Goal: Information Seeking & Learning: Compare options

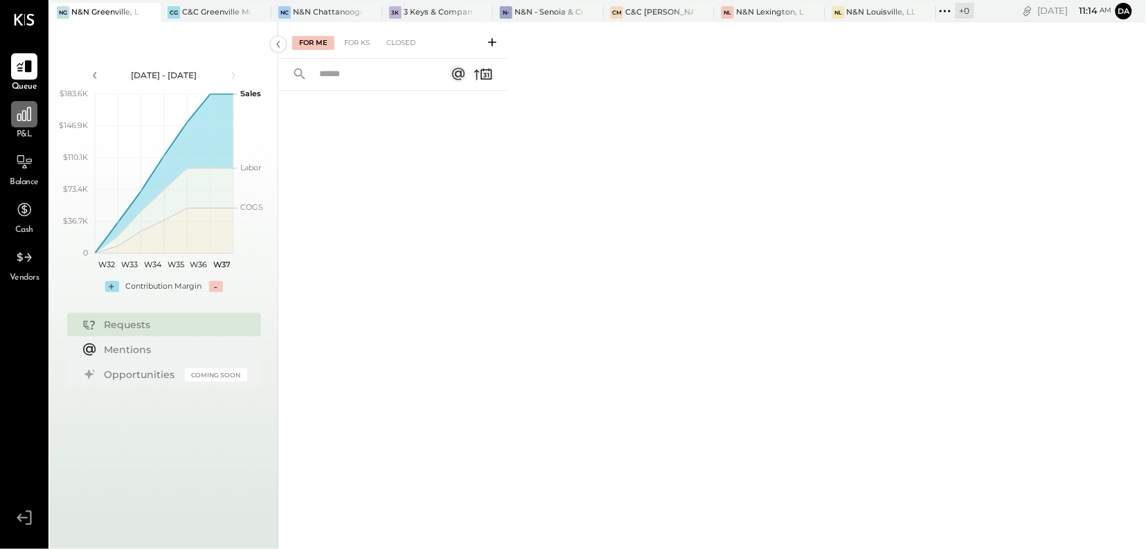
click at [26, 120] on icon at bounding box center [24, 114] width 18 height 18
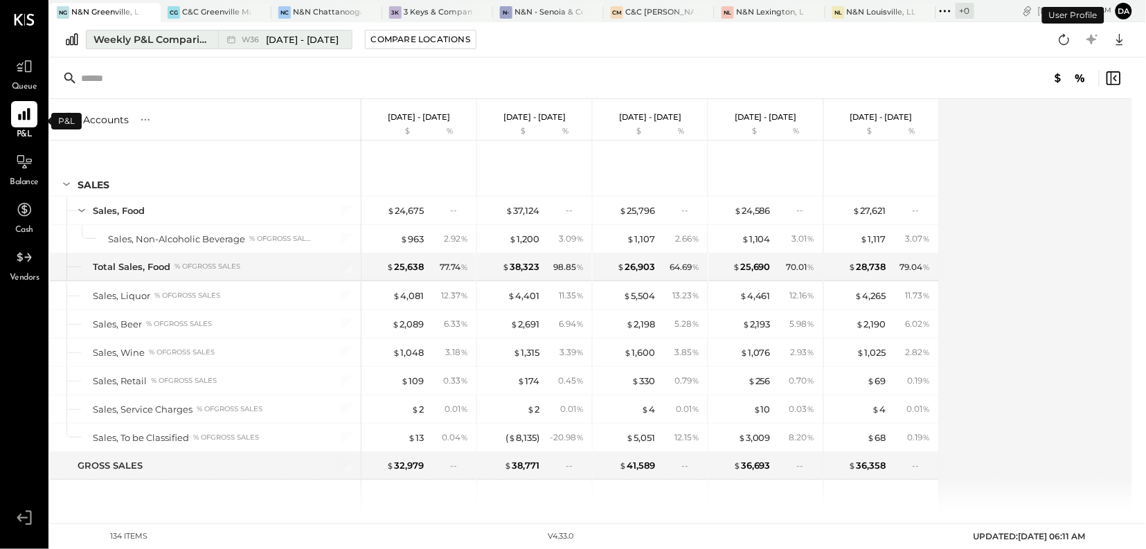
click at [116, 45] on div "Weekly P&L Comparison" at bounding box center [151, 40] width 116 height 14
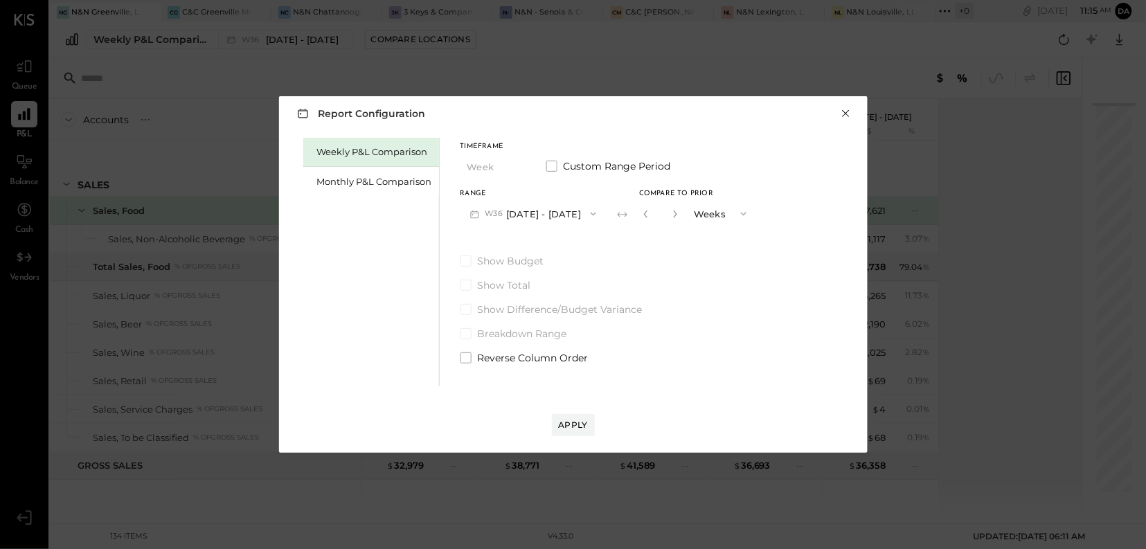
click at [845, 113] on button "×" at bounding box center [846, 114] width 12 height 14
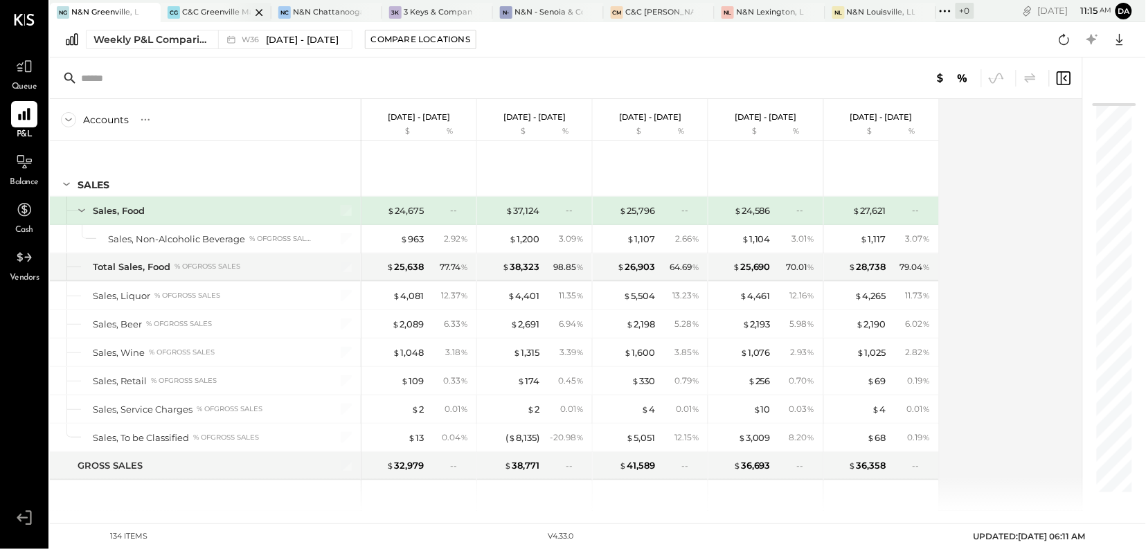
click at [237, 12] on div at bounding box center [247, 12] width 48 height 19
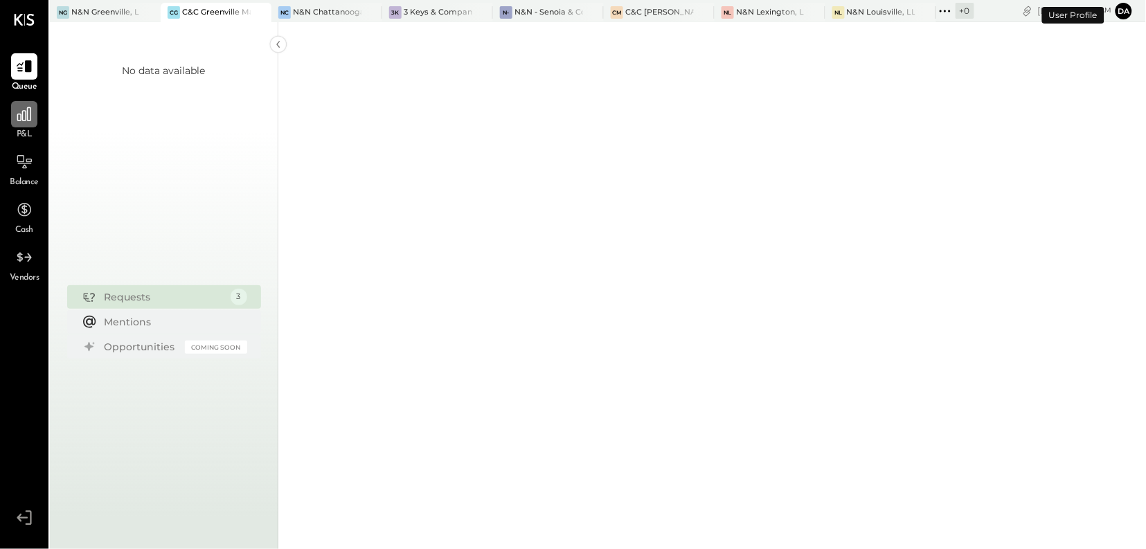
click at [27, 114] on icon at bounding box center [24, 114] width 14 height 14
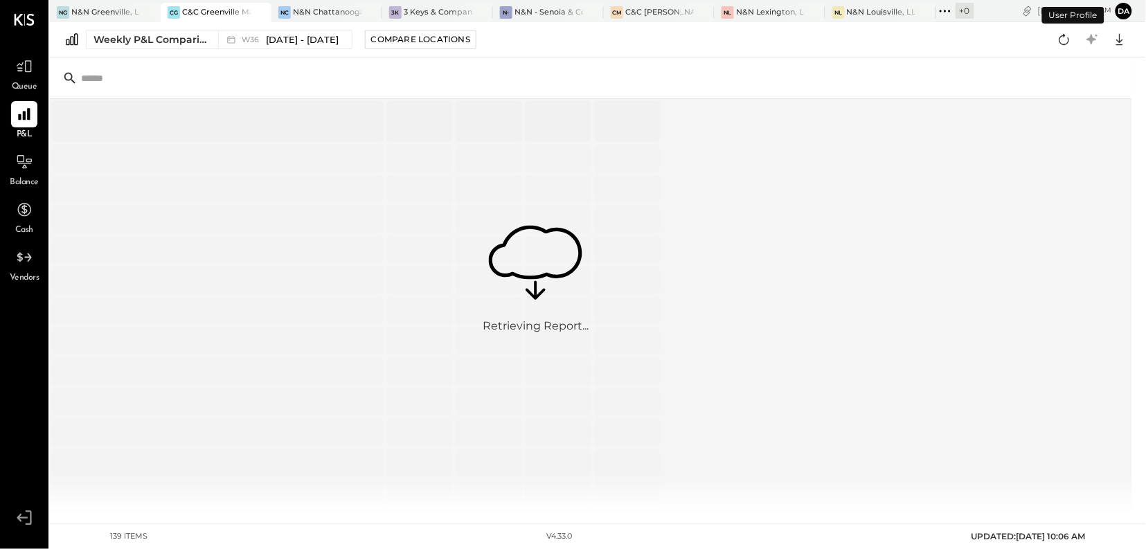
click at [646, 15] on div "C&C [PERSON_NAME] LLC" at bounding box center [659, 12] width 69 height 11
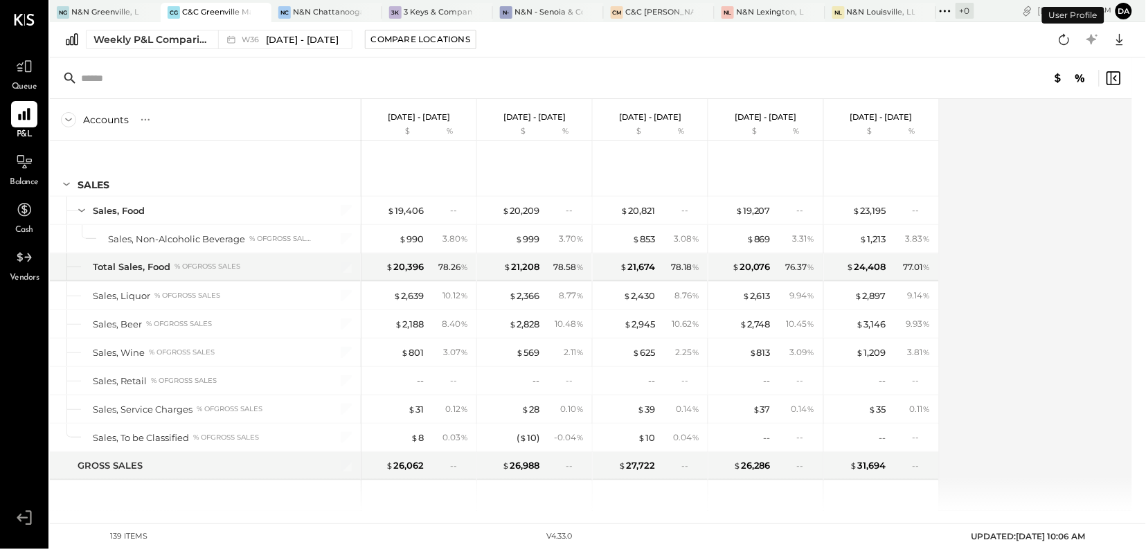
click at [199, 14] on div "C&C Greenville Main, LLC" at bounding box center [216, 12] width 69 height 11
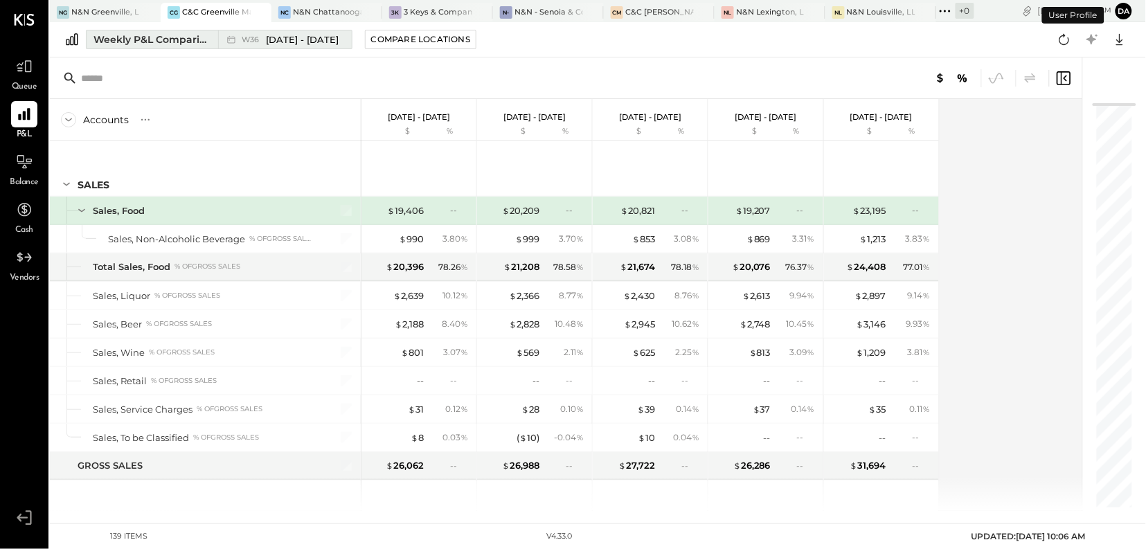
click at [103, 44] on div "Weekly P&L Comparison" at bounding box center [151, 40] width 116 height 14
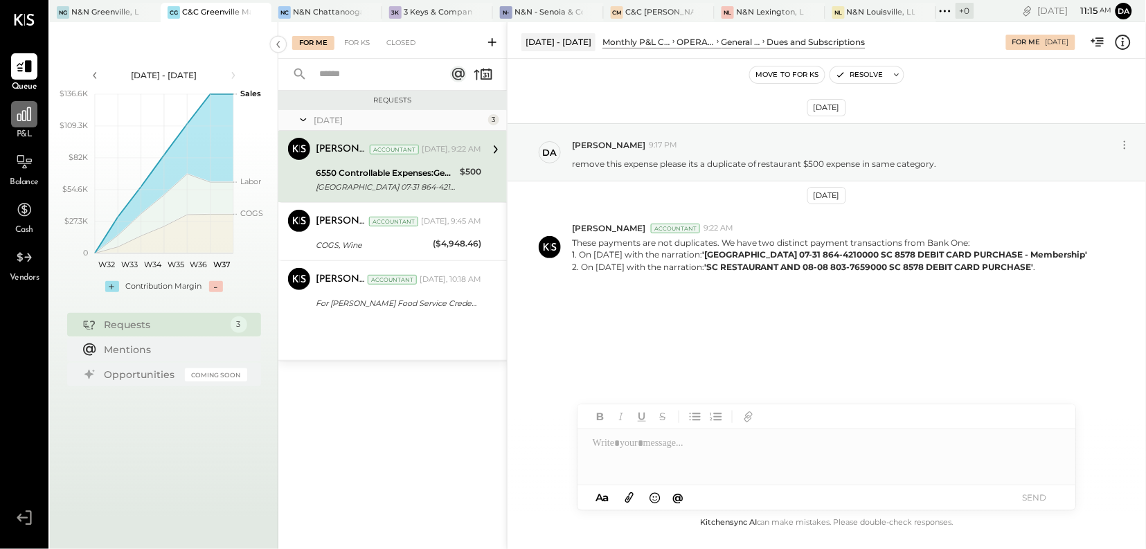
click at [19, 121] on icon at bounding box center [24, 114] width 18 height 18
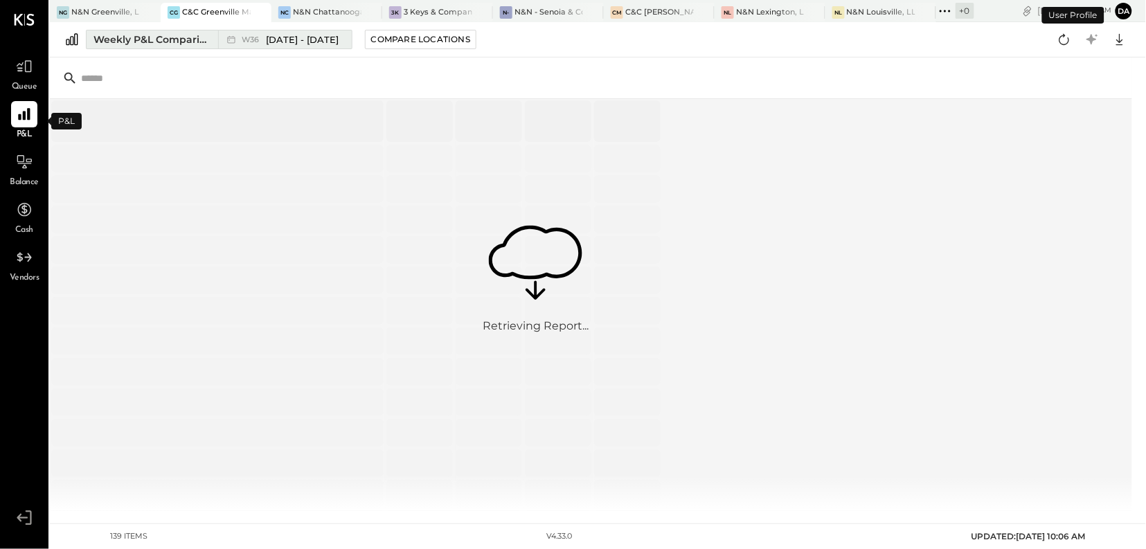
click at [135, 43] on div "Weekly P&L Comparison" at bounding box center [151, 40] width 116 height 14
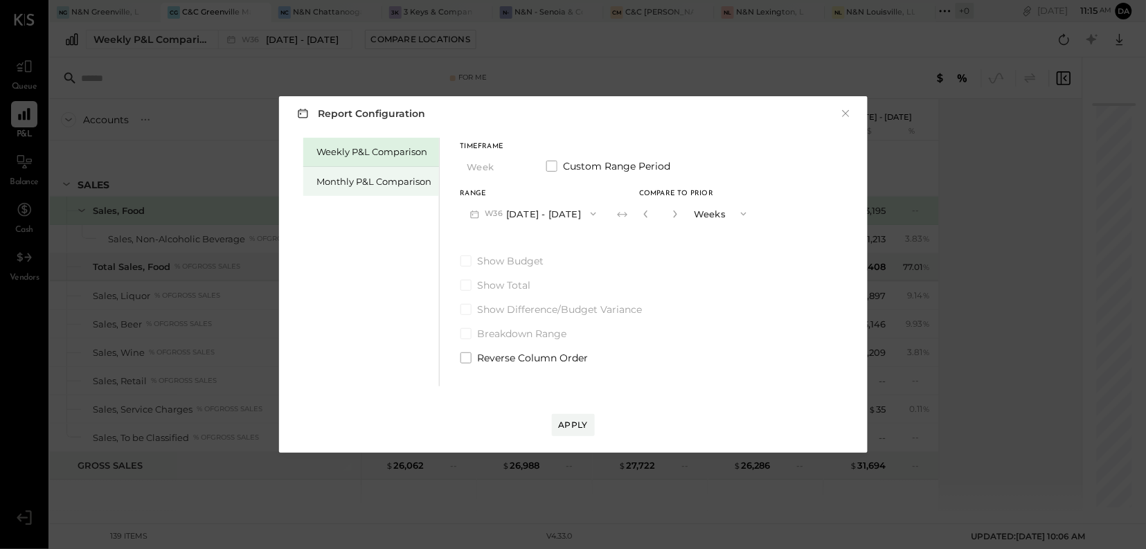
click at [335, 183] on div "Monthly P&L Comparison" at bounding box center [374, 181] width 115 height 13
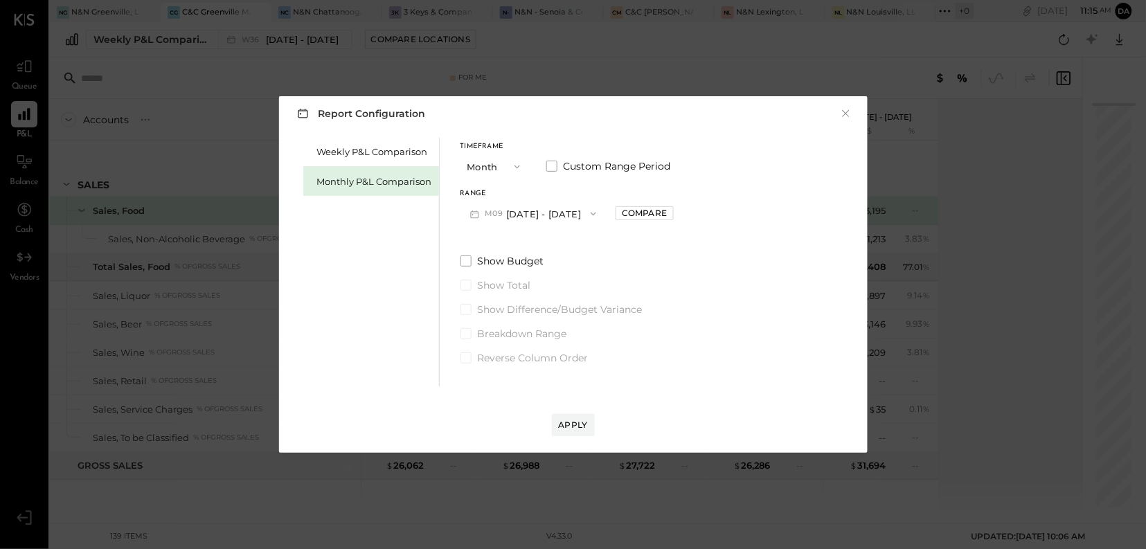
click at [590, 215] on icon "button" at bounding box center [593, 213] width 11 height 11
click at [536, 243] on span "[DATE] - [DATE]" at bounding box center [527, 245] width 66 height 12
click at [571, 434] on button "Apply" at bounding box center [573, 425] width 43 height 22
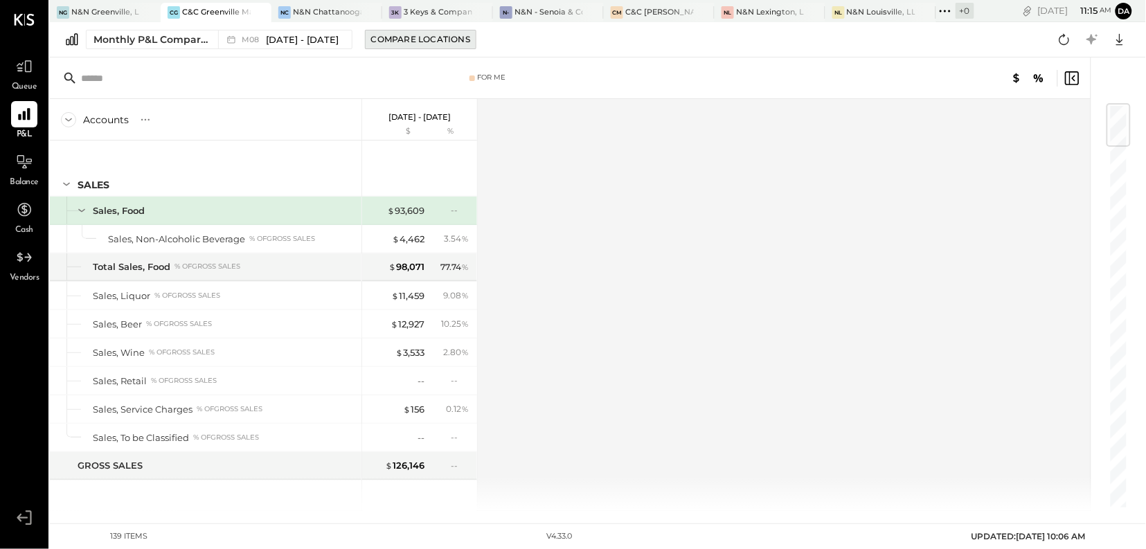
click at [384, 38] on div "Compare Locations" at bounding box center [420, 39] width 99 height 12
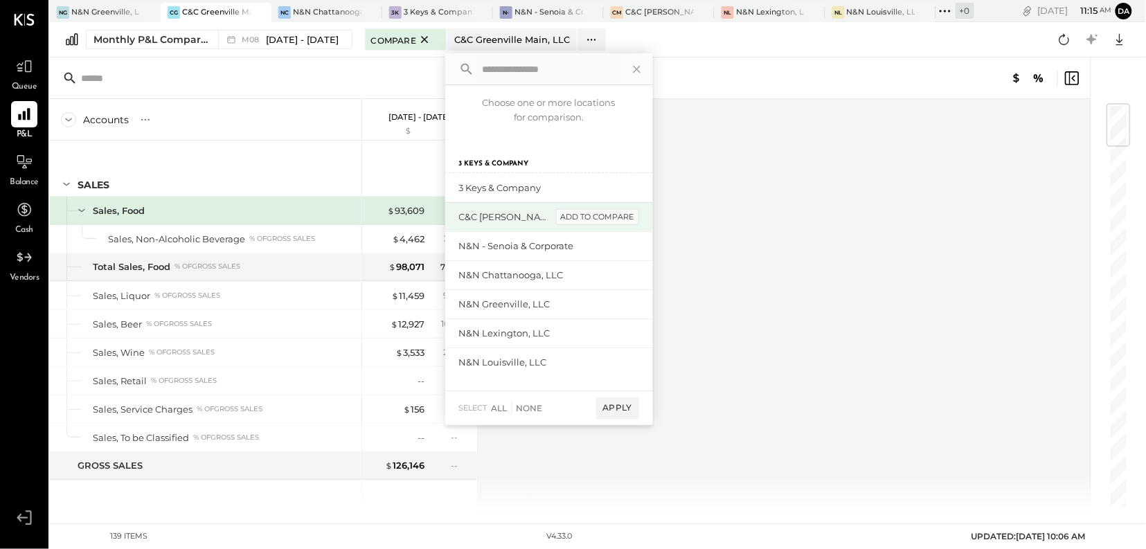
click at [595, 219] on div "add to compare" at bounding box center [597, 217] width 83 height 17
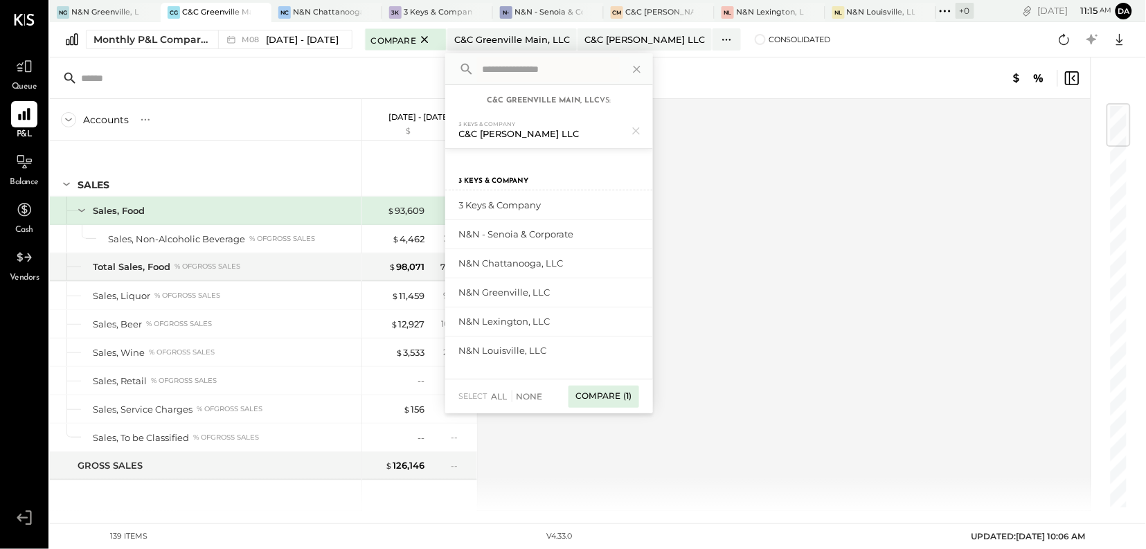
click at [613, 400] on div "Compare (1)" at bounding box center [603, 397] width 70 height 22
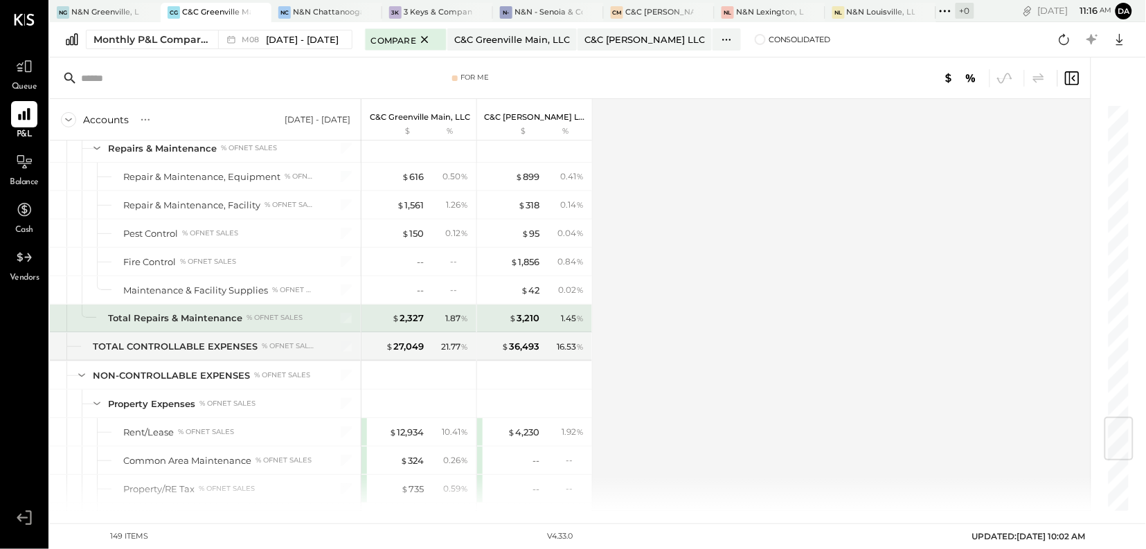
scroll to position [2647, 0]
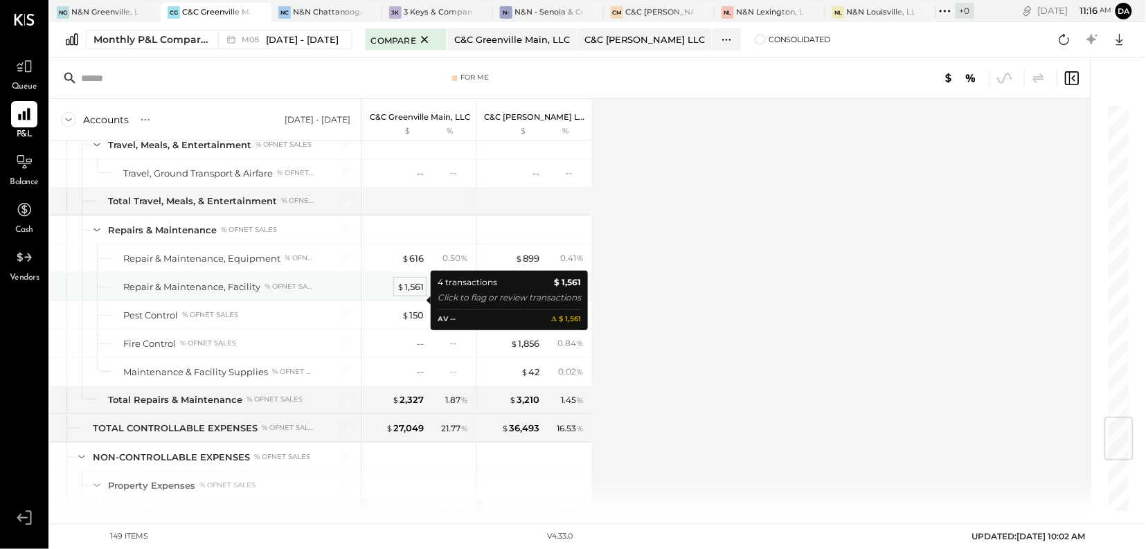
click at [414, 294] on div "$ 1,561" at bounding box center [410, 286] width 27 height 13
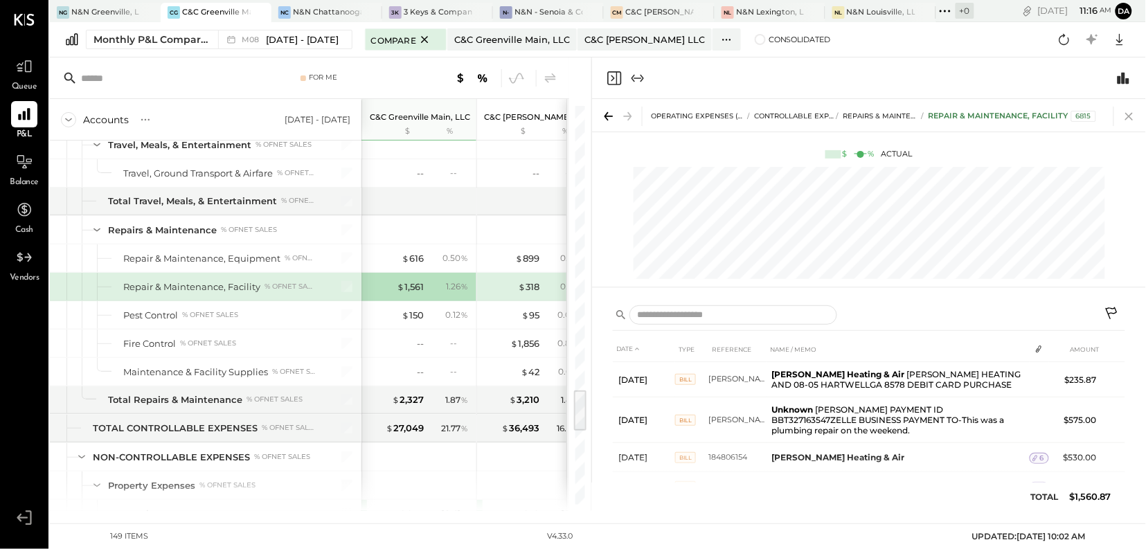
click at [1129, 117] on icon at bounding box center [1129, 117] width 8 height 8
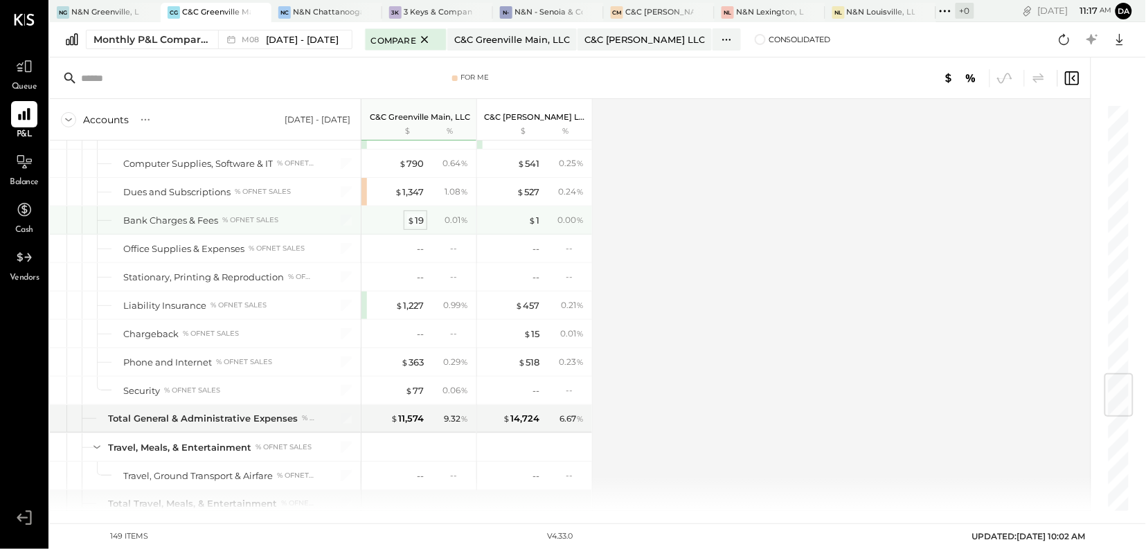
scroll to position [2278, 0]
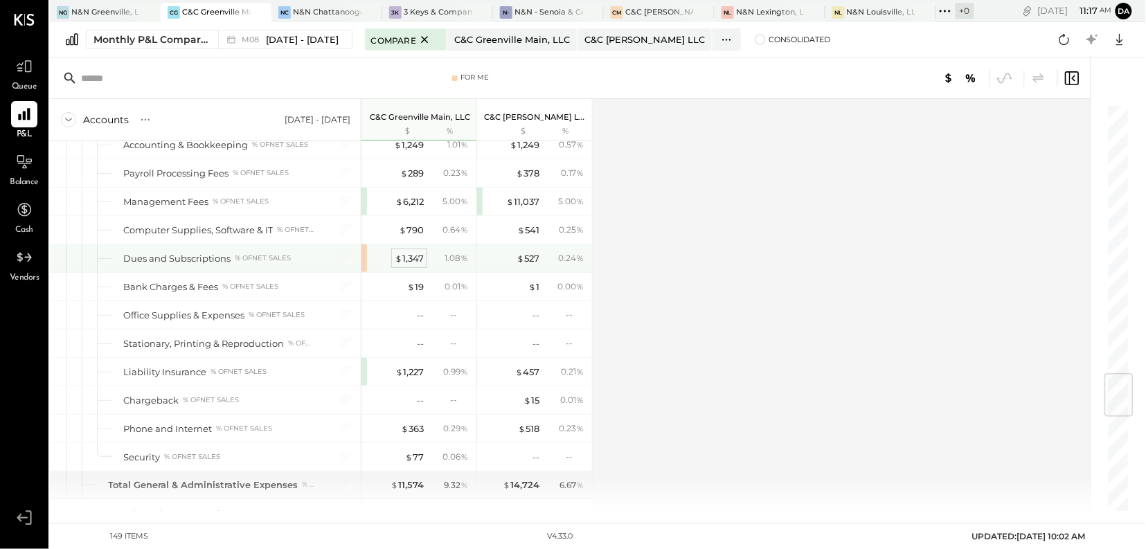
click at [405, 265] on div "$ 1,347" at bounding box center [409, 258] width 29 height 13
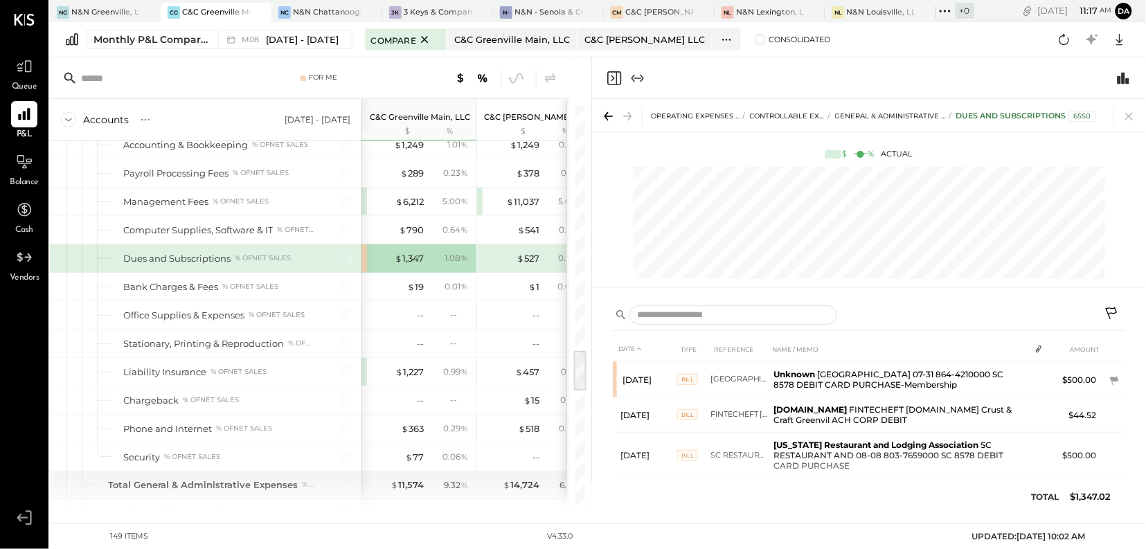
click at [1113, 313] on icon at bounding box center [1112, 315] width 17 height 17
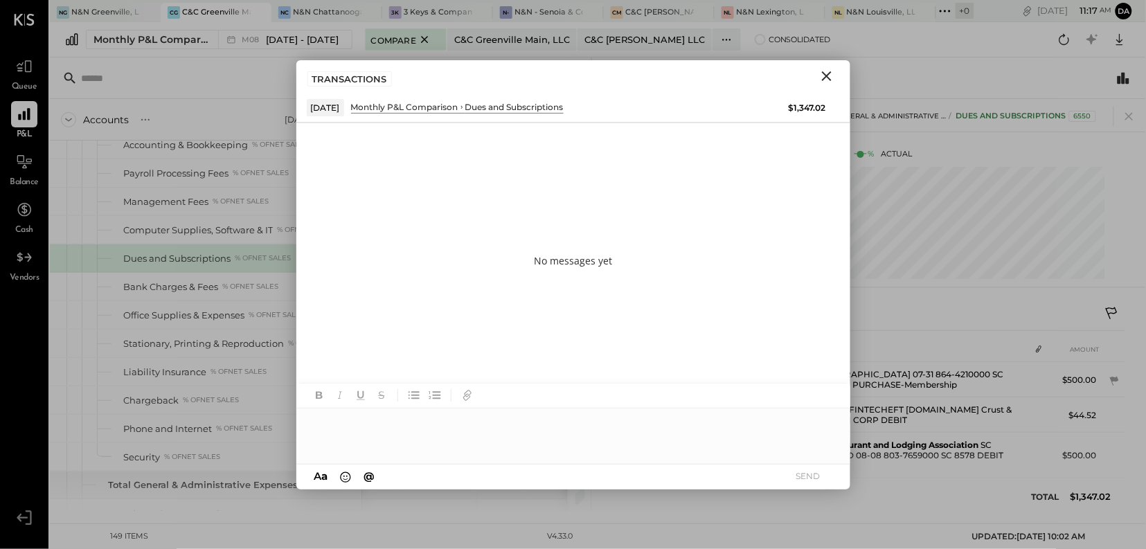
click at [396, 422] on div at bounding box center [573, 435] width 554 height 55
click at [801, 467] on button "SEND" at bounding box center [808, 476] width 55 height 19
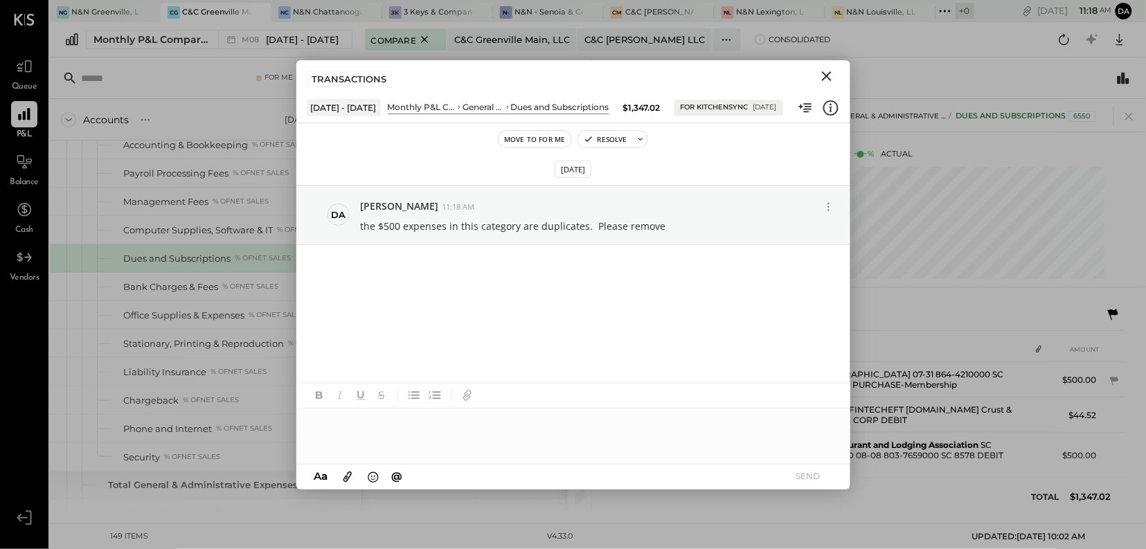
click at [827, 75] on icon "Close" at bounding box center [827, 76] width 10 height 10
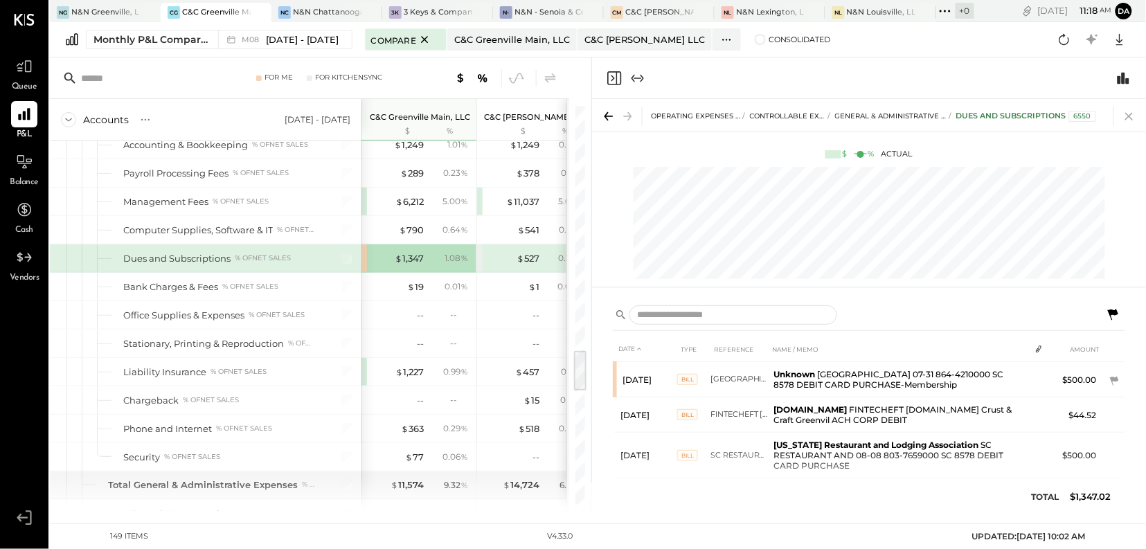
click at [1126, 111] on icon at bounding box center [1129, 116] width 19 height 19
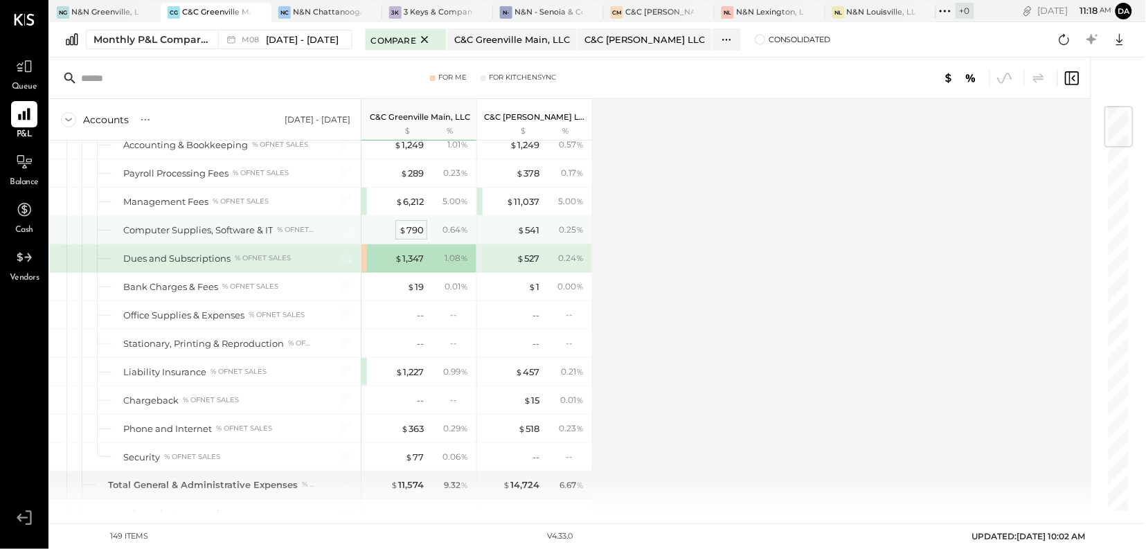
click at [404, 235] on span "$" at bounding box center [403, 229] width 8 height 11
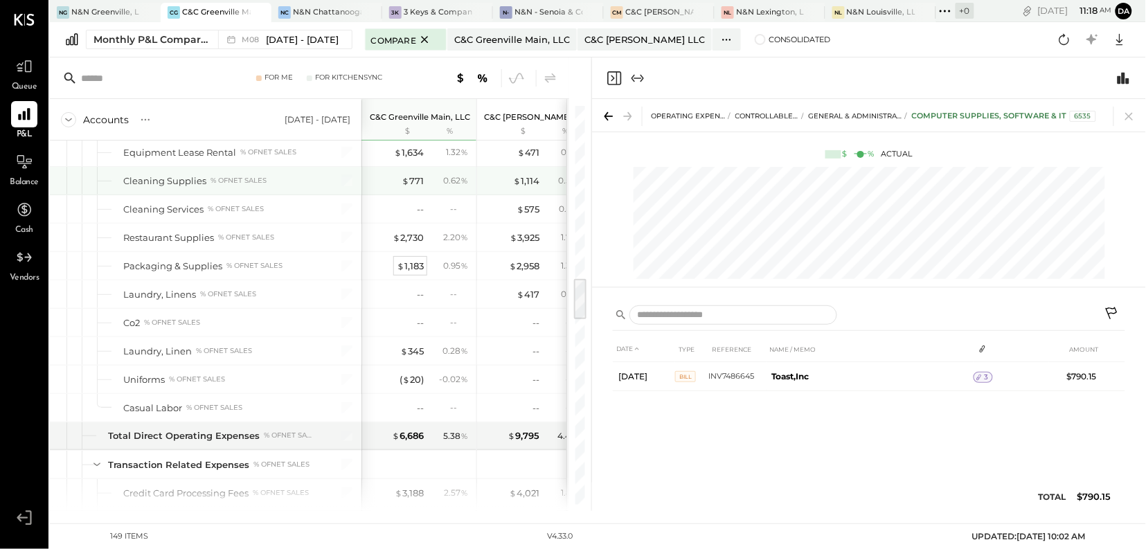
scroll to position [1612, 0]
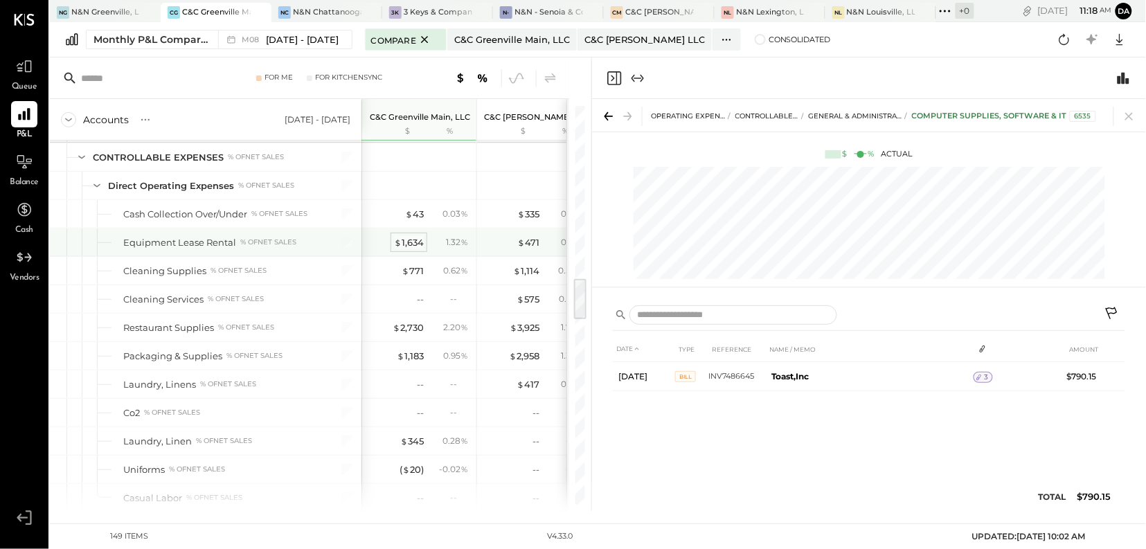
click at [419, 246] on div "$ 1,634" at bounding box center [409, 242] width 30 height 13
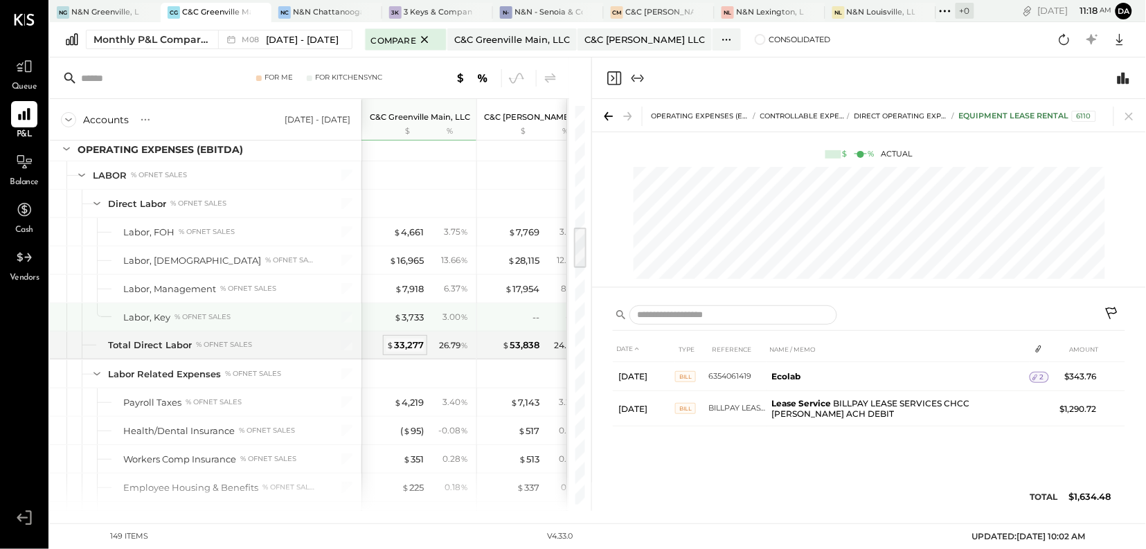
scroll to position [1136, 0]
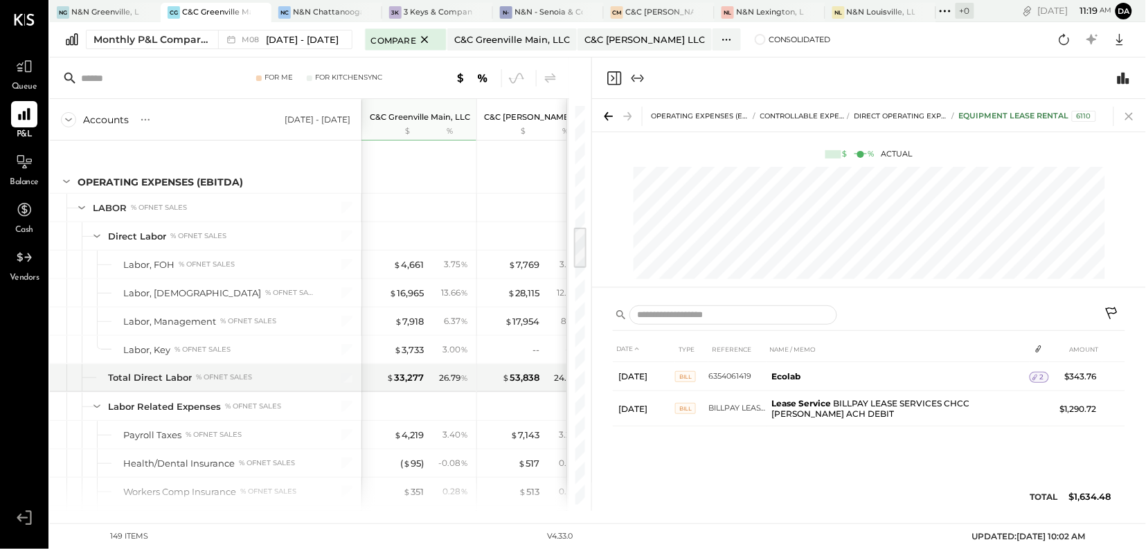
click at [1130, 118] on icon at bounding box center [1129, 116] width 19 height 19
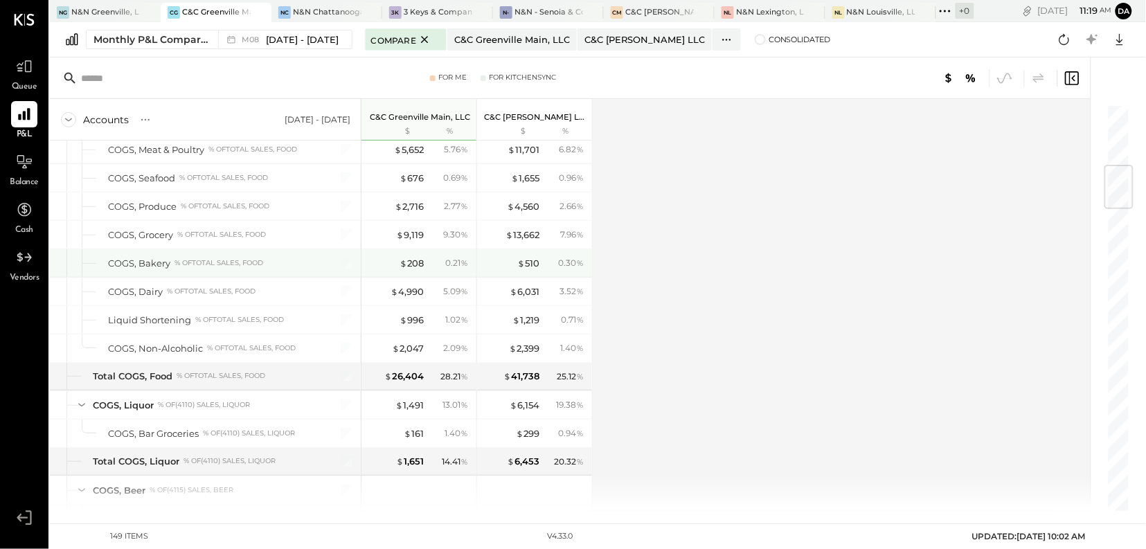
scroll to position [521, 0]
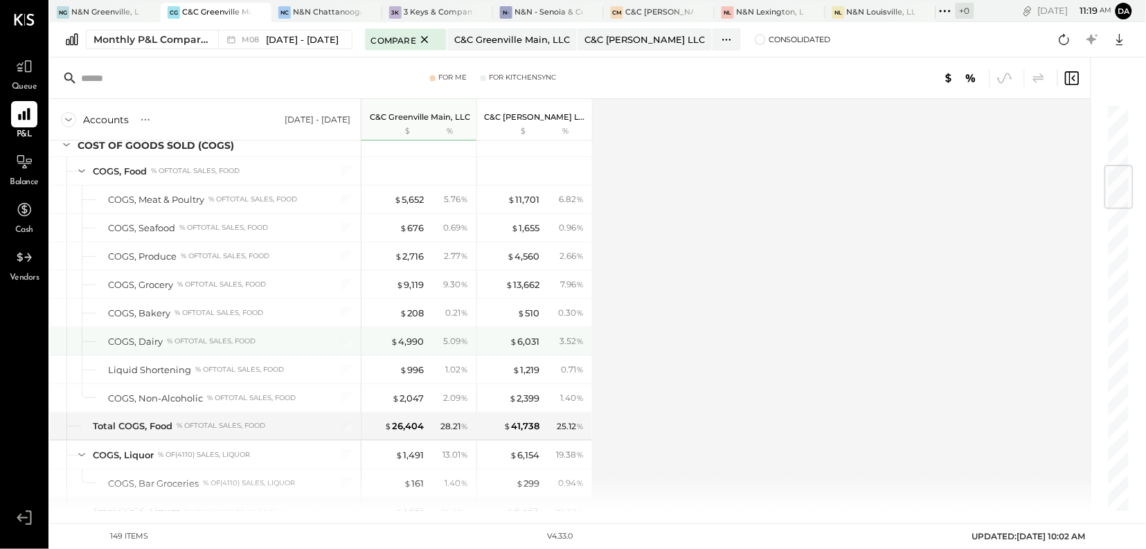
click at [463, 345] on span "%" at bounding box center [464, 340] width 8 height 11
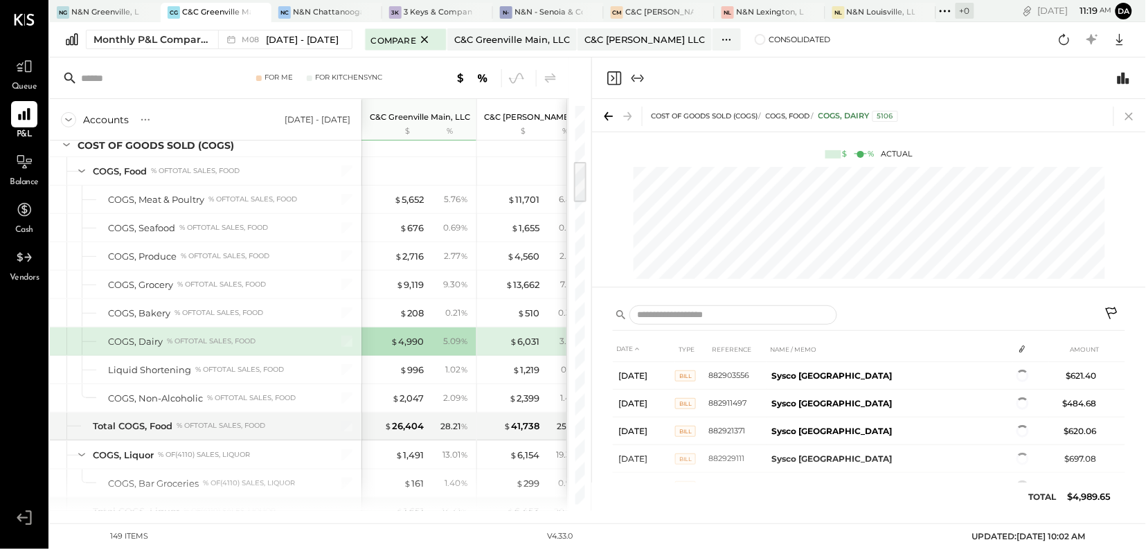
click at [1133, 119] on icon at bounding box center [1129, 116] width 19 height 19
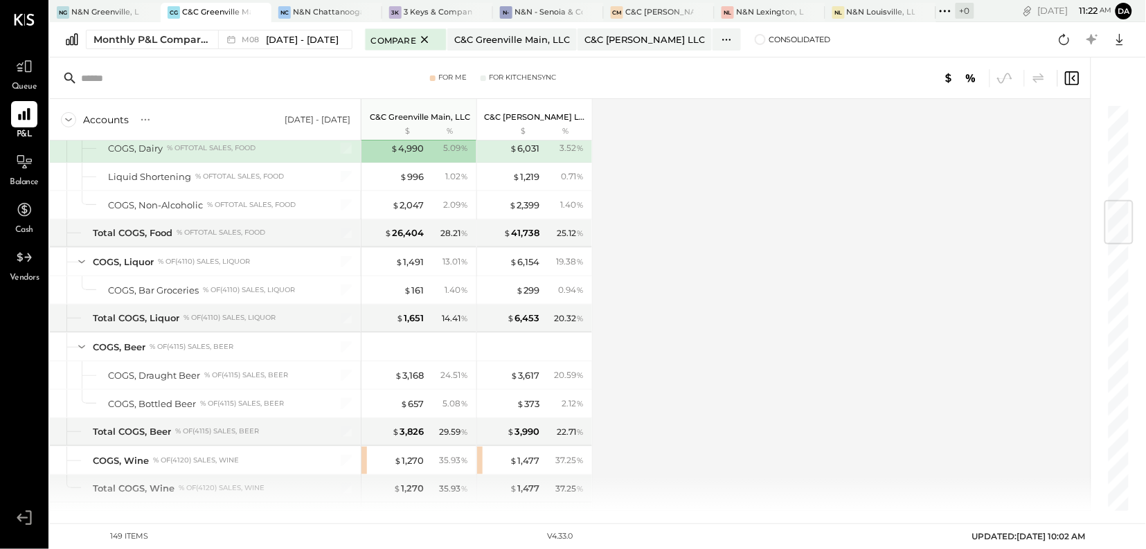
scroll to position [818, 0]
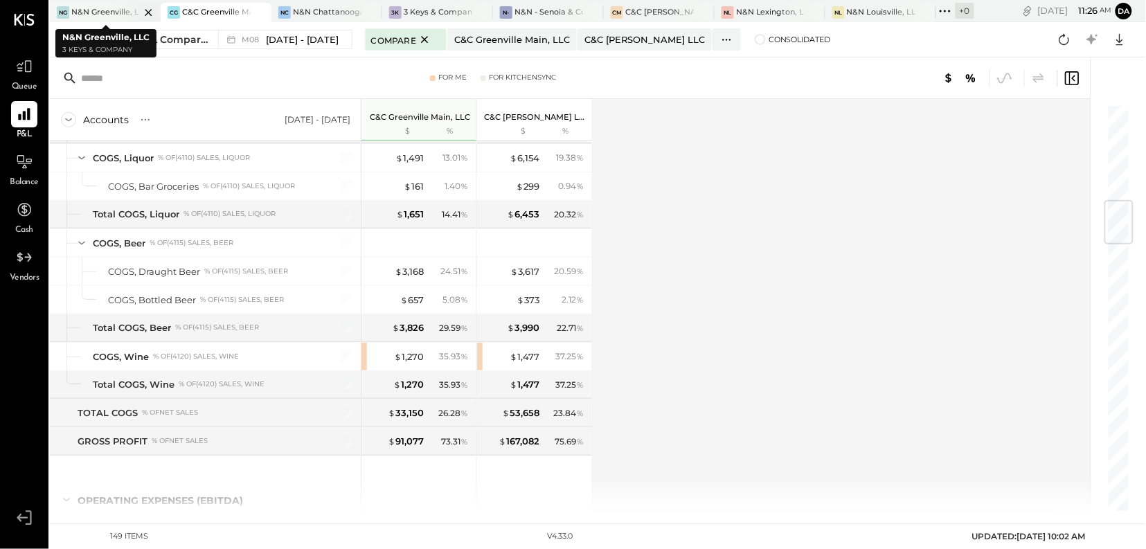
click at [116, 7] on div at bounding box center [136, 12] width 48 height 19
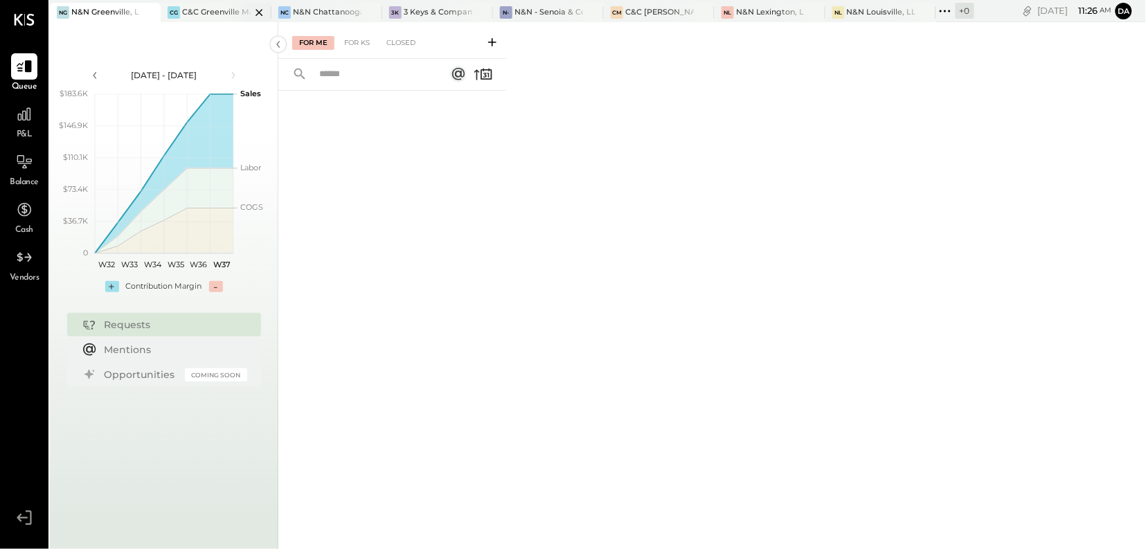
click at [219, 5] on div "CG C&C Greenville Main, LLC" at bounding box center [216, 12] width 111 height 19
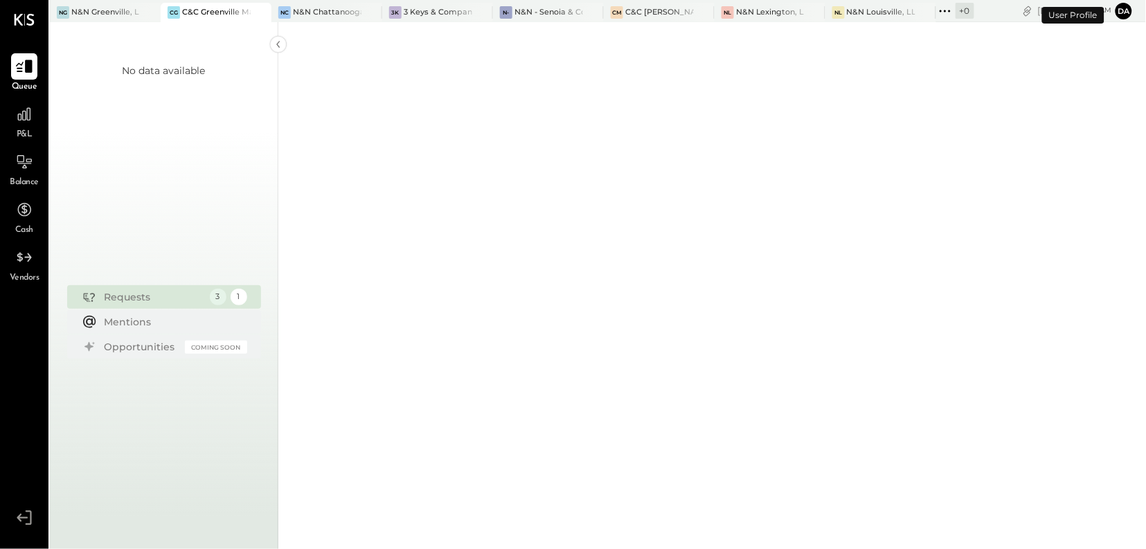
click at [23, 68] on icon at bounding box center [24, 66] width 18 height 18
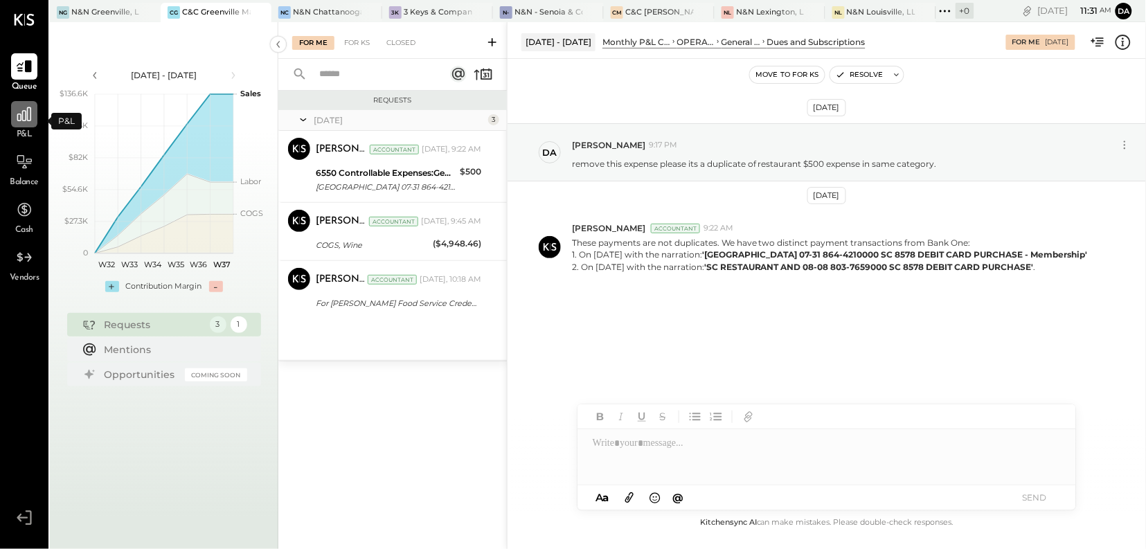
click at [28, 119] on icon at bounding box center [24, 114] width 18 height 18
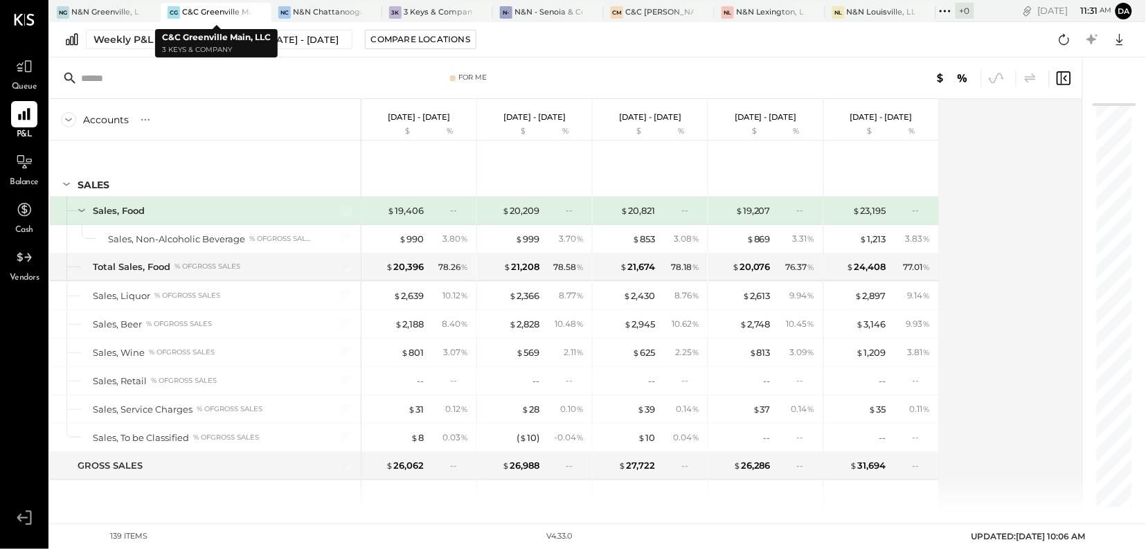
click at [226, 14] on div at bounding box center [247, 12] width 48 height 19
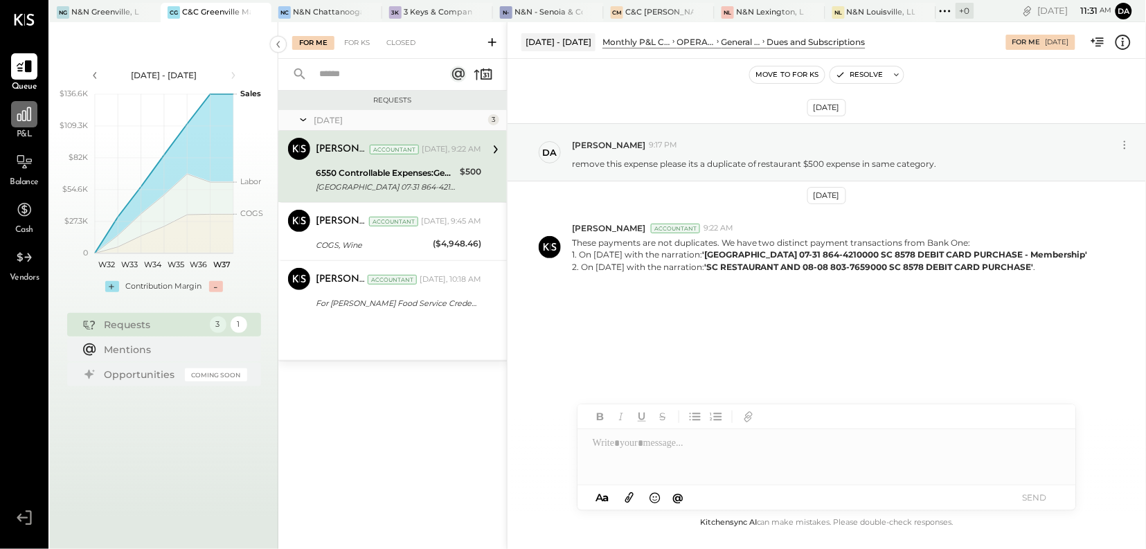
click at [29, 120] on icon at bounding box center [24, 114] width 14 height 14
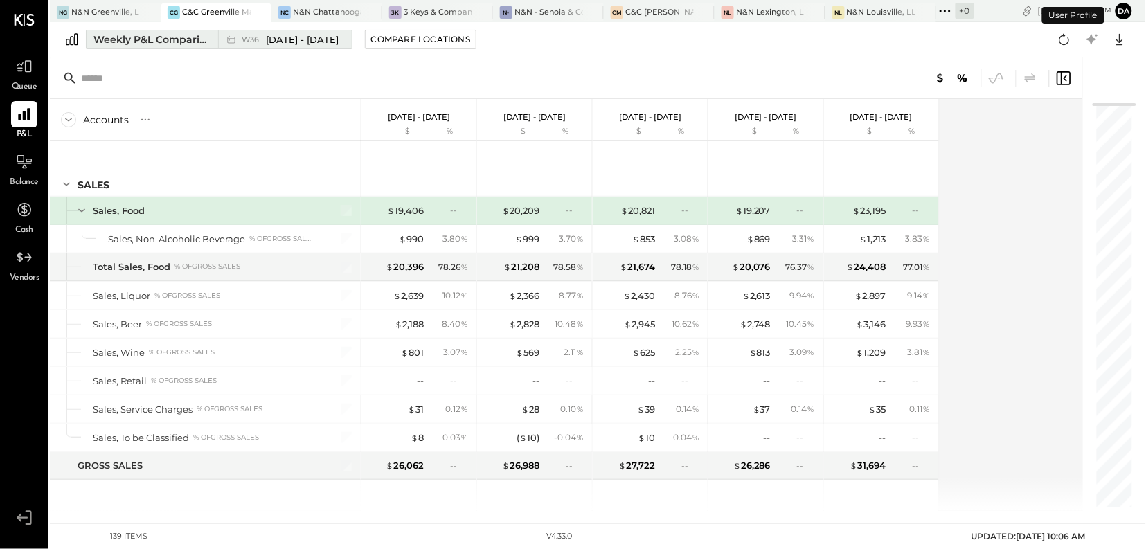
click at [138, 39] on div "Weekly P&L Comparison" at bounding box center [151, 40] width 116 height 14
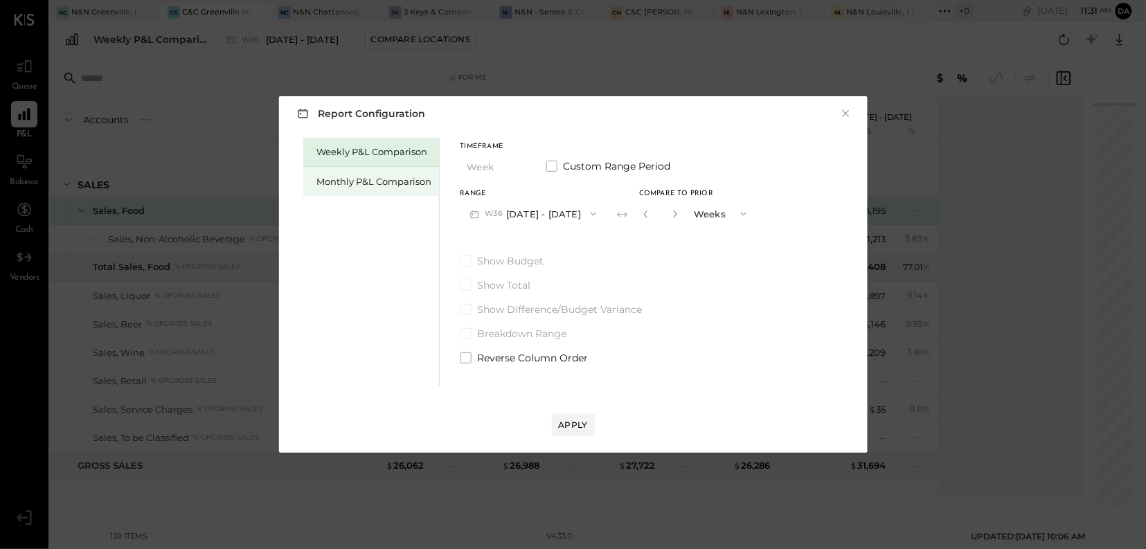
click at [319, 187] on div "Monthly P&L Comparison" at bounding box center [374, 181] width 115 height 13
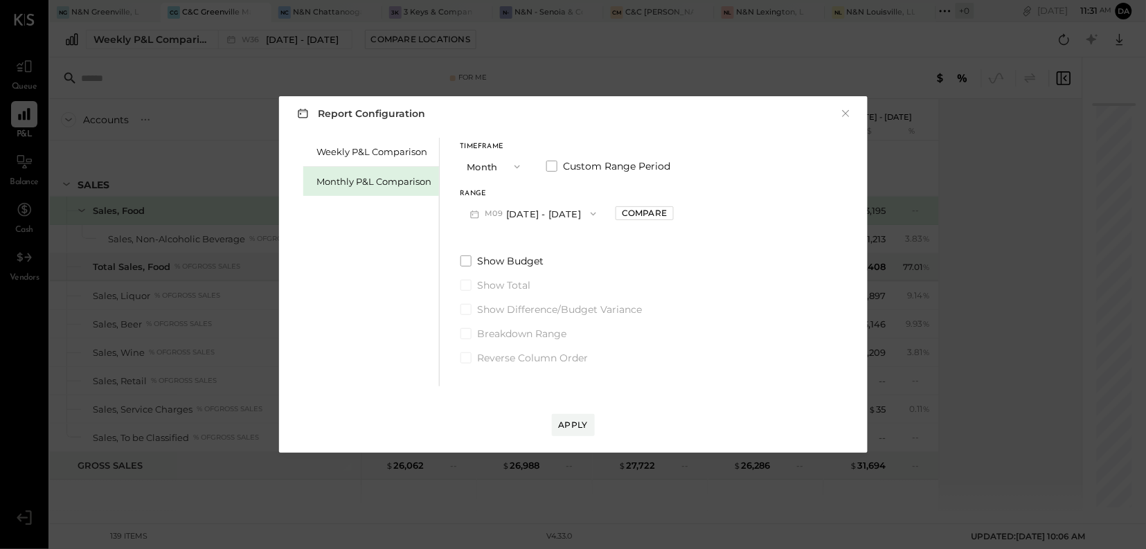
click at [588, 215] on icon "button" at bounding box center [593, 213] width 11 height 11
click at [500, 246] on span "[DATE] - [DATE]" at bounding box center [527, 245] width 66 height 12
click at [569, 430] on div "Apply" at bounding box center [573, 425] width 29 height 12
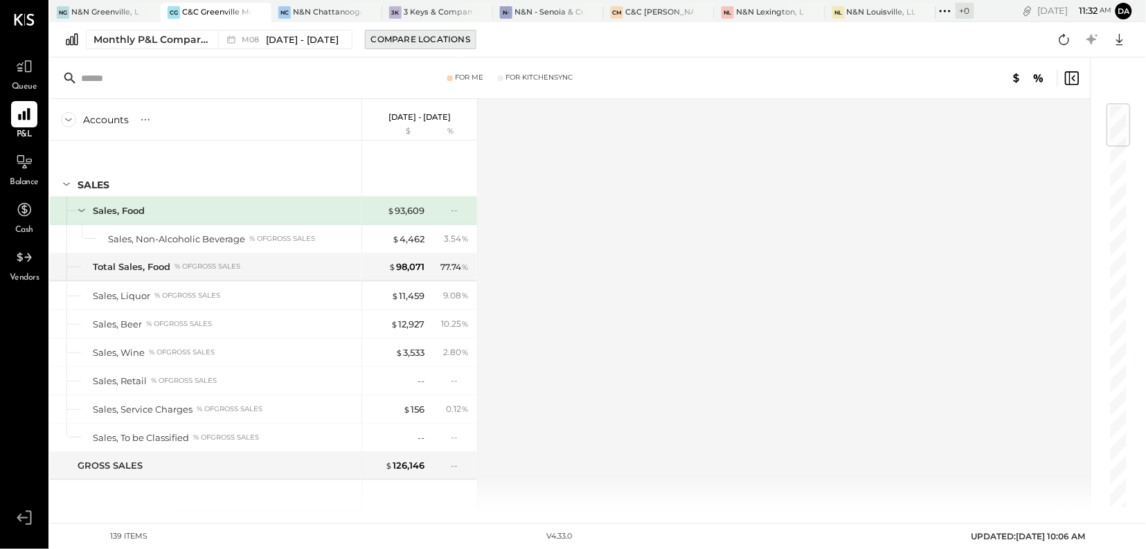
click at [407, 42] on div "Compare Locations" at bounding box center [420, 39] width 99 height 12
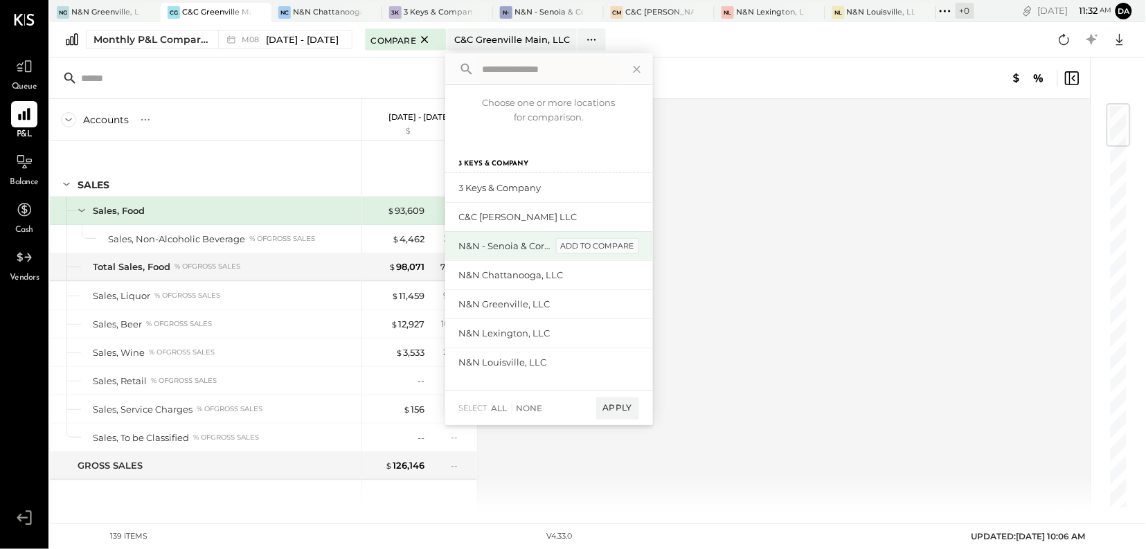
click at [579, 245] on div "add to compare" at bounding box center [597, 246] width 83 height 17
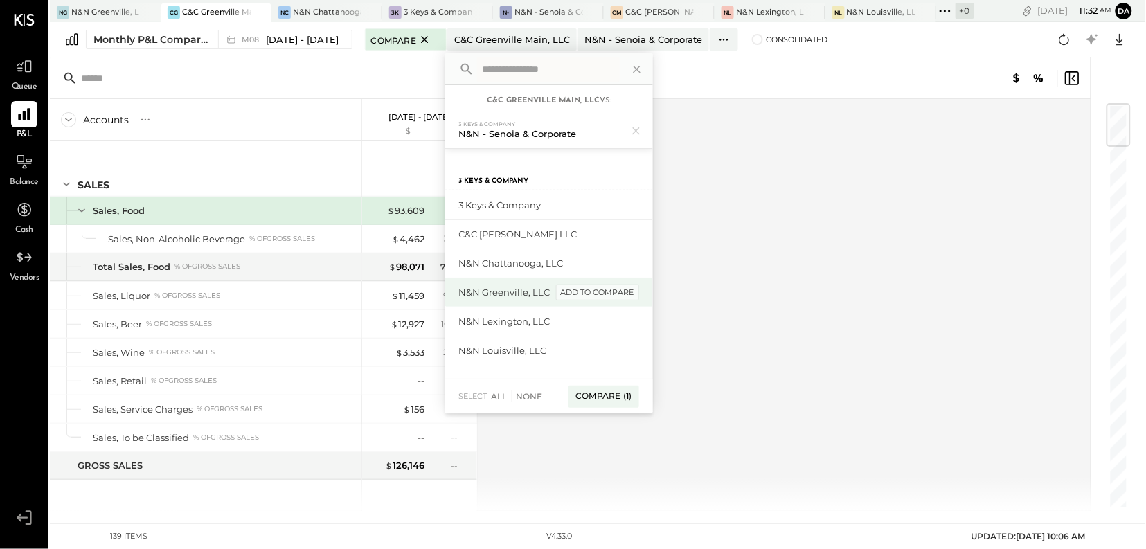
click at [587, 296] on div "add to compare" at bounding box center [597, 293] width 83 height 17
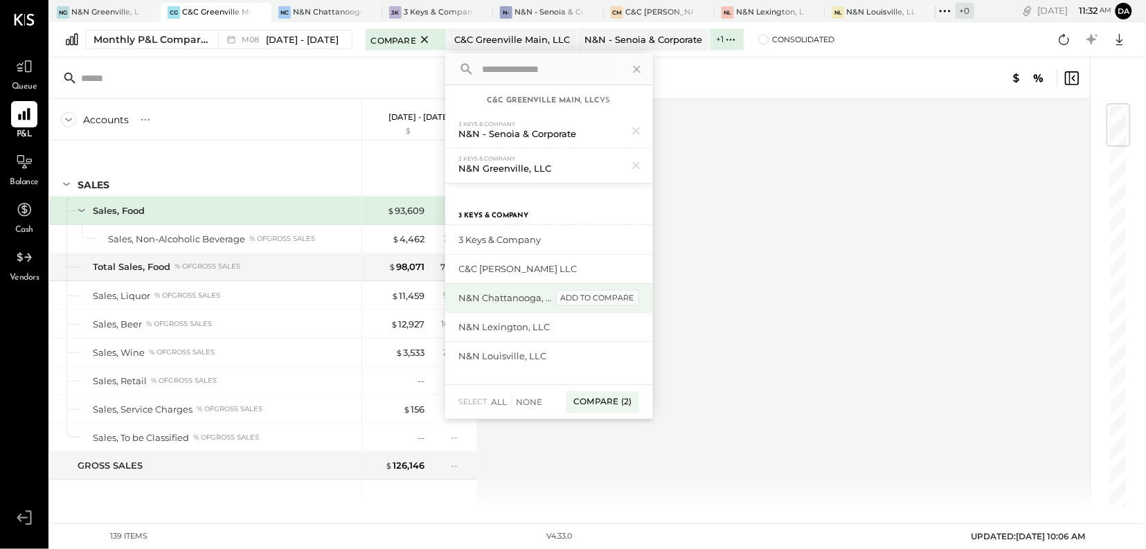
click at [581, 297] on div "add to compare" at bounding box center [597, 298] width 83 height 17
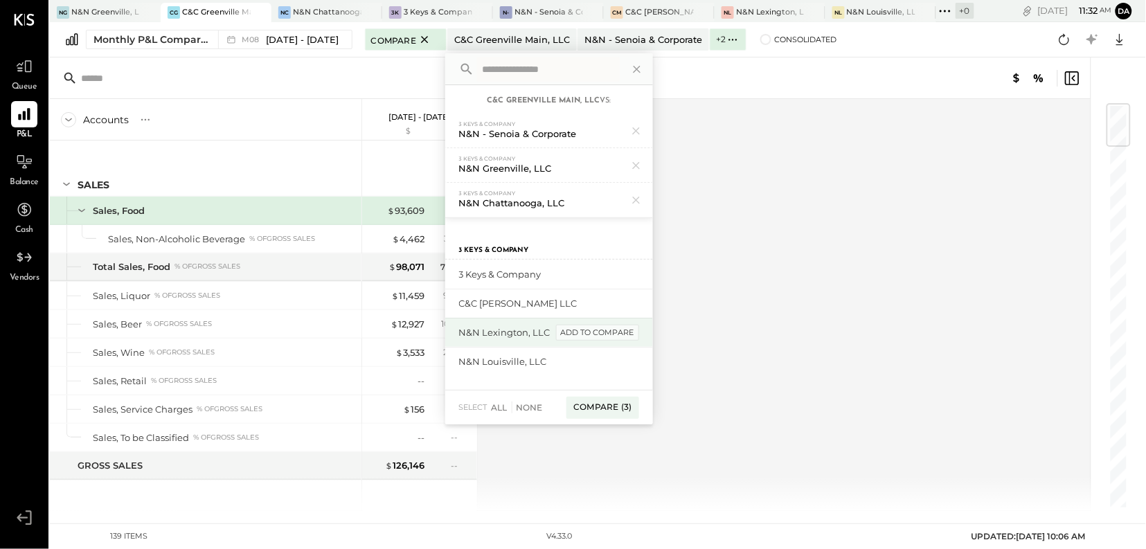
click at [582, 336] on div "add to compare" at bounding box center [597, 333] width 83 height 17
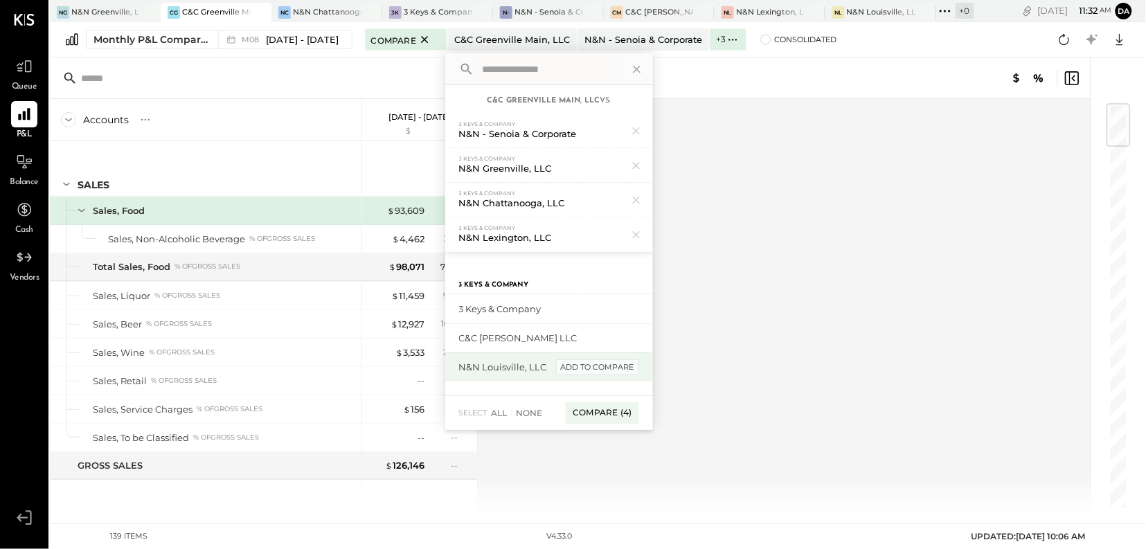
click at [579, 366] on div "add to compare" at bounding box center [597, 367] width 83 height 17
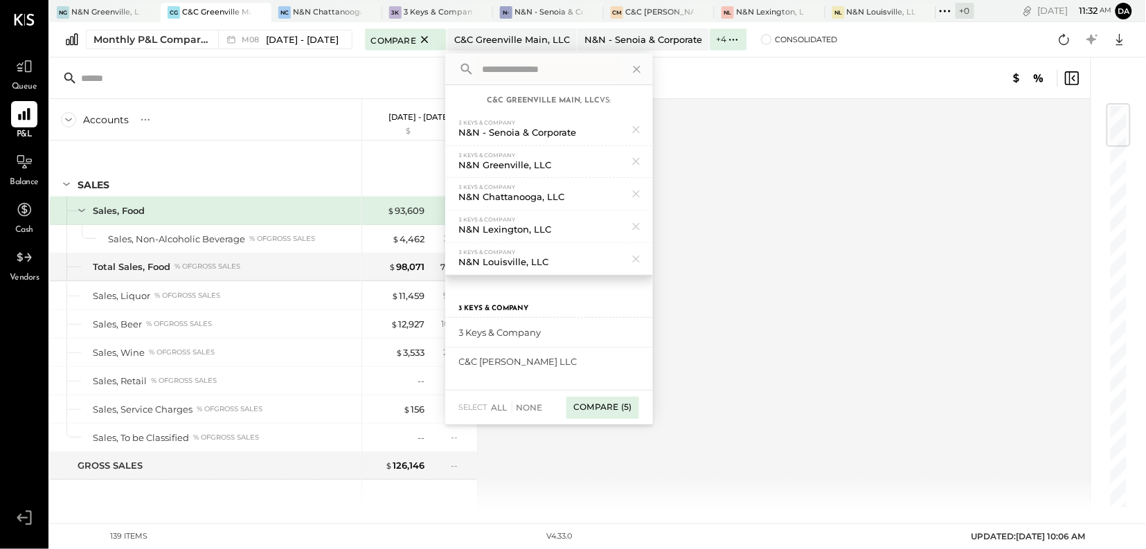
click at [577, 412] on div "Compare (5)" at bounding box center [602, 408] width 72 height 22
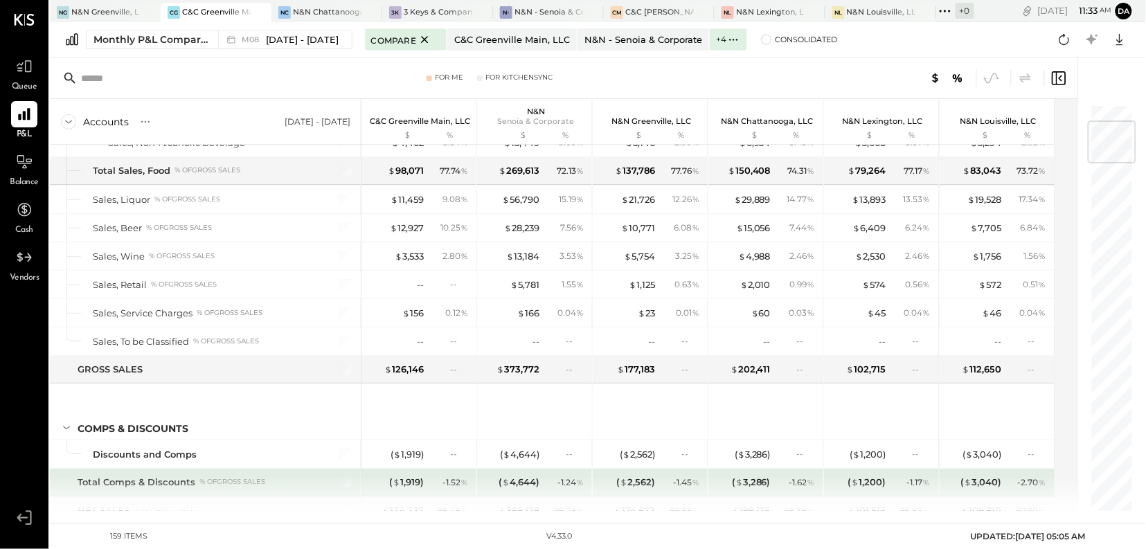
scroll to position [143, 0]
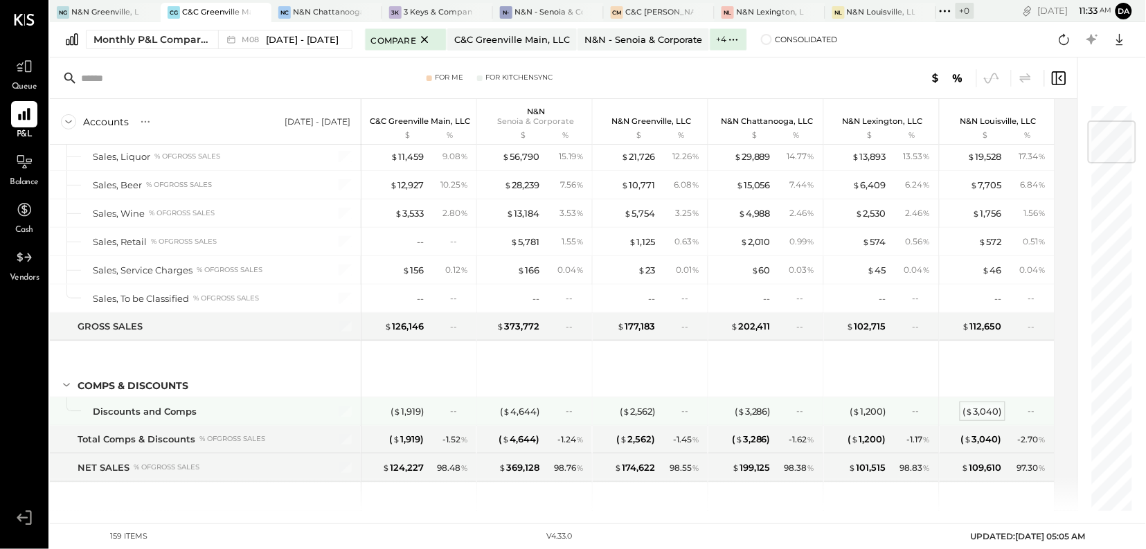
click at [981, 413] on div "( $ 3,040 )" at bounding box center [982, 411] width 39 height 13
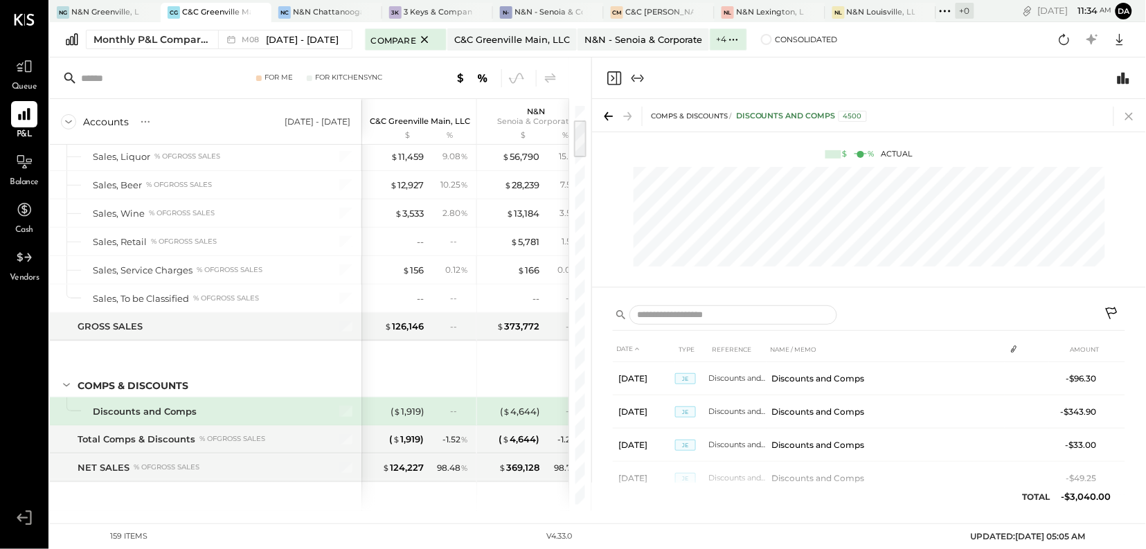
click at [1131, 116] on icon at bounding box center [1129, 116] width 19 height 19
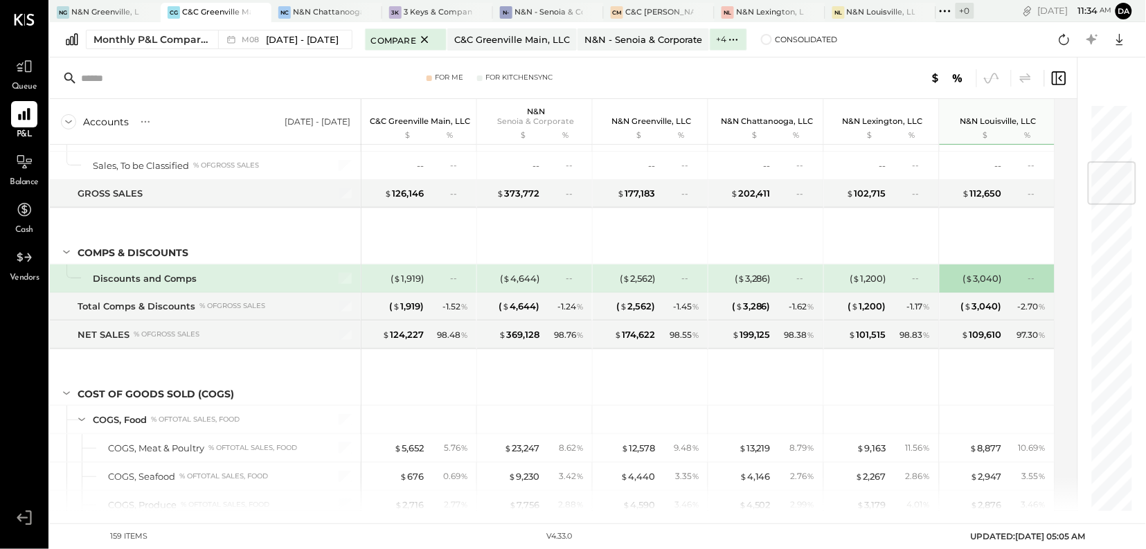
scroll to position [492, 0]
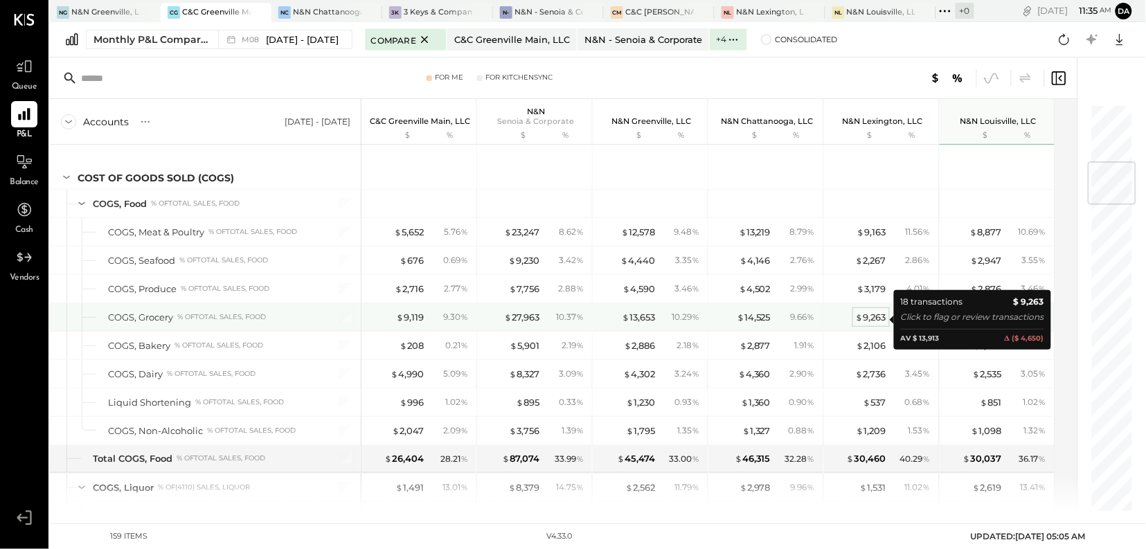
click at [874, 324] on div "$ 9,263" at bounding box center [871, 317] width 30 height 13
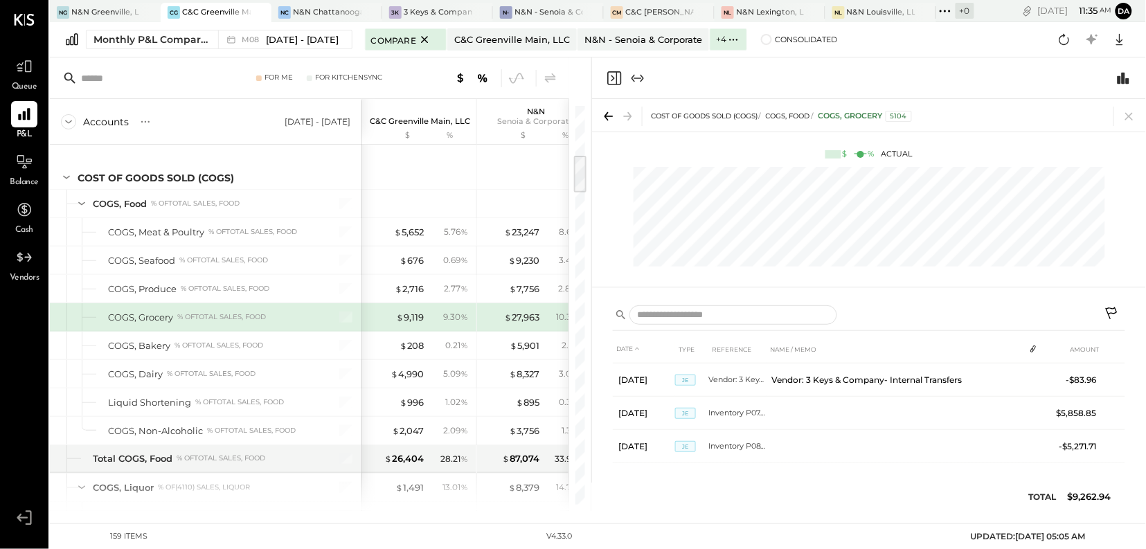
scroll to position [500, 0]
click at [1132, 120] on icon at bounding box center [1129, 116] width 19 height 19
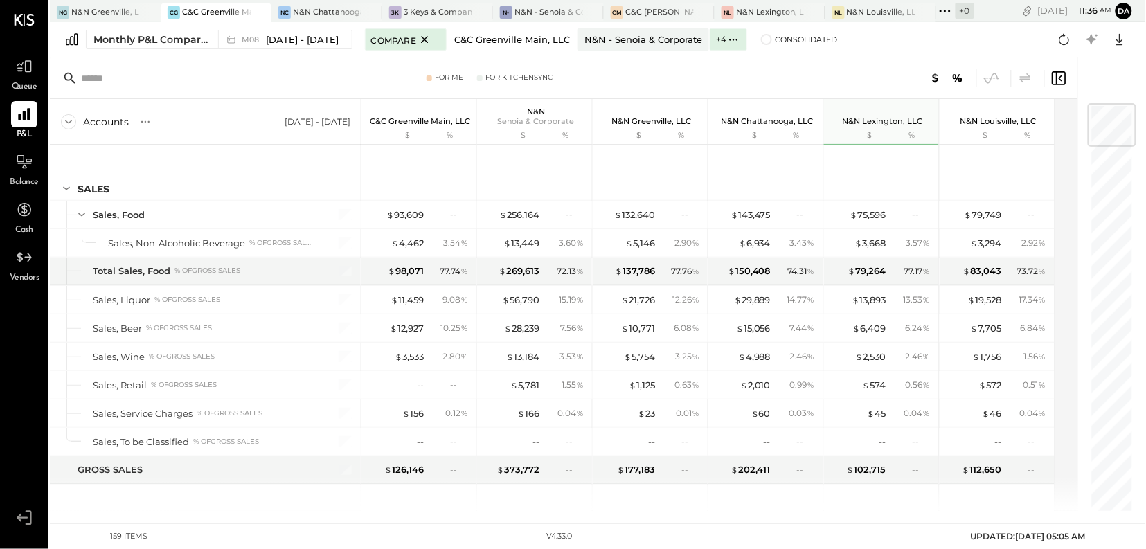
click at [521, 45] on div "C&C Greenville Main, LLC" at bounding box center [512, 39] width 116 height 13
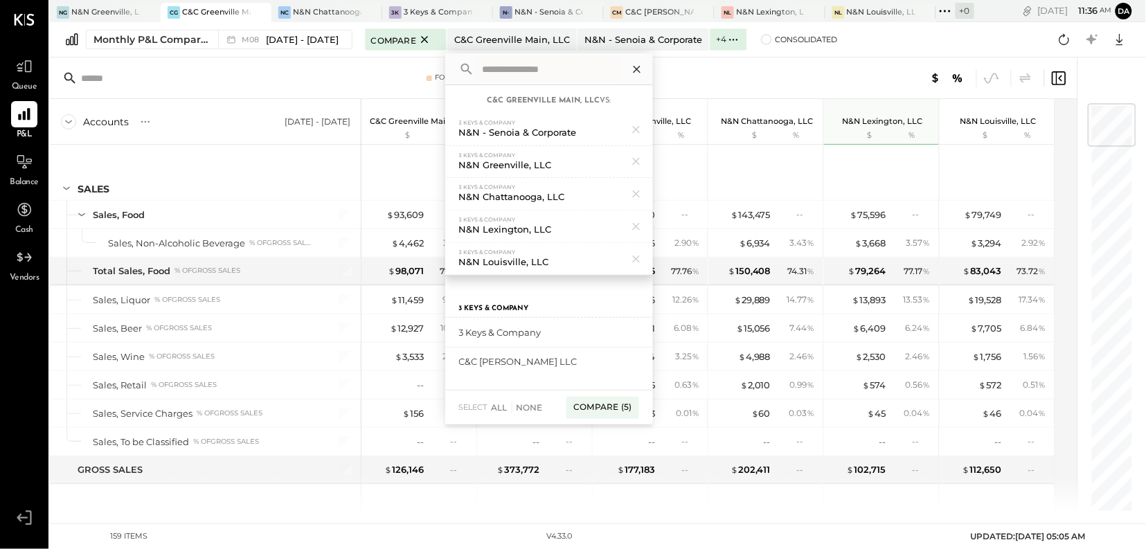
click at [631, 66] on icon at bounding box center [637, 69] width 18 height 18
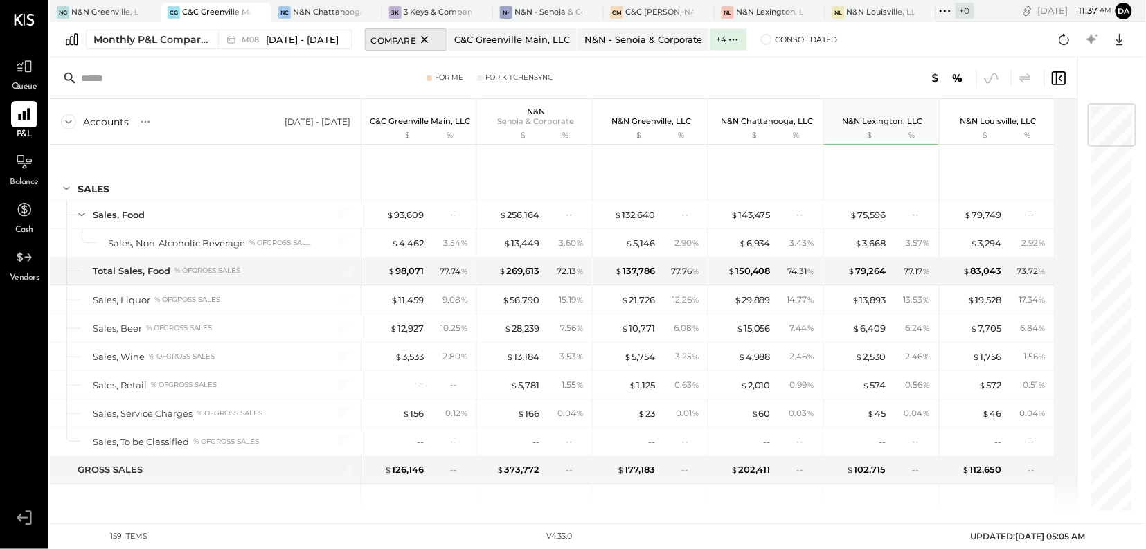
click at [421, 40] on icon at bounding box center [424, 39] width 7 height 7
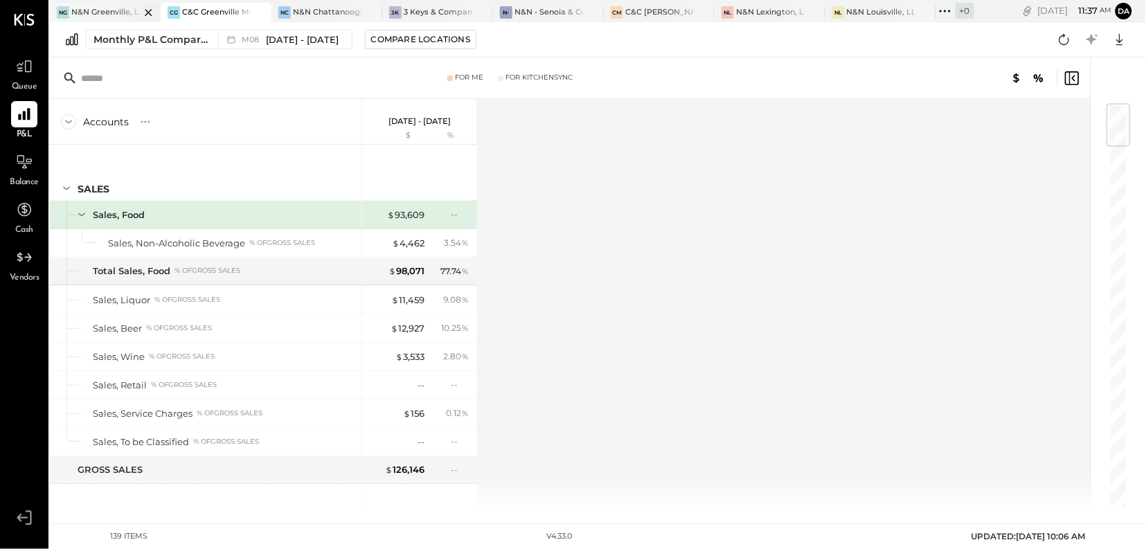
click at [100, 12] on div "N&N Greenville, LLC" at bounding box center [105, 12] width 69 height 11
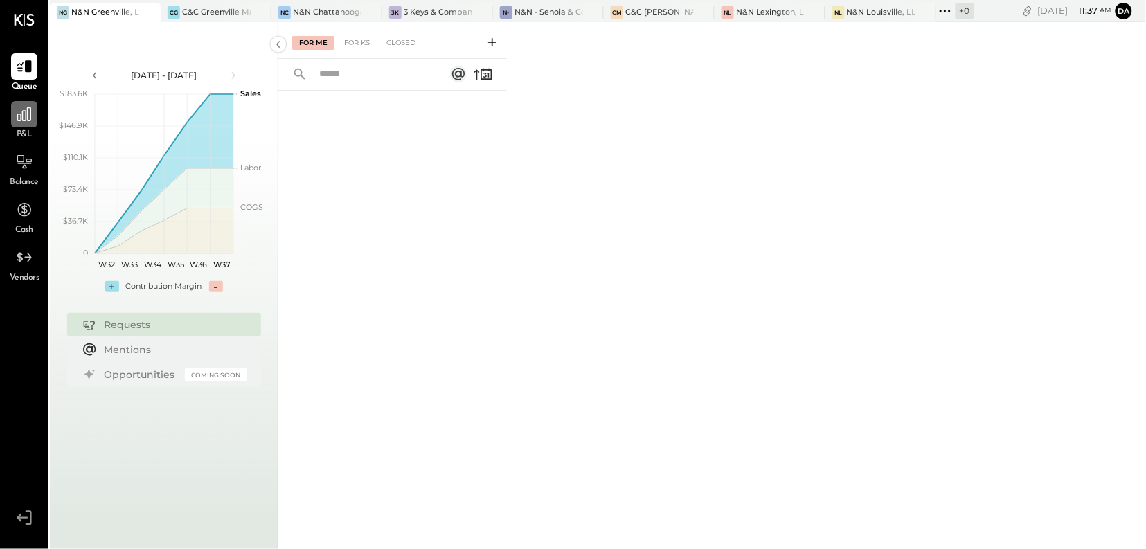
click at [27, 124] on div at bounding box center [24, 114] width 26 height 26
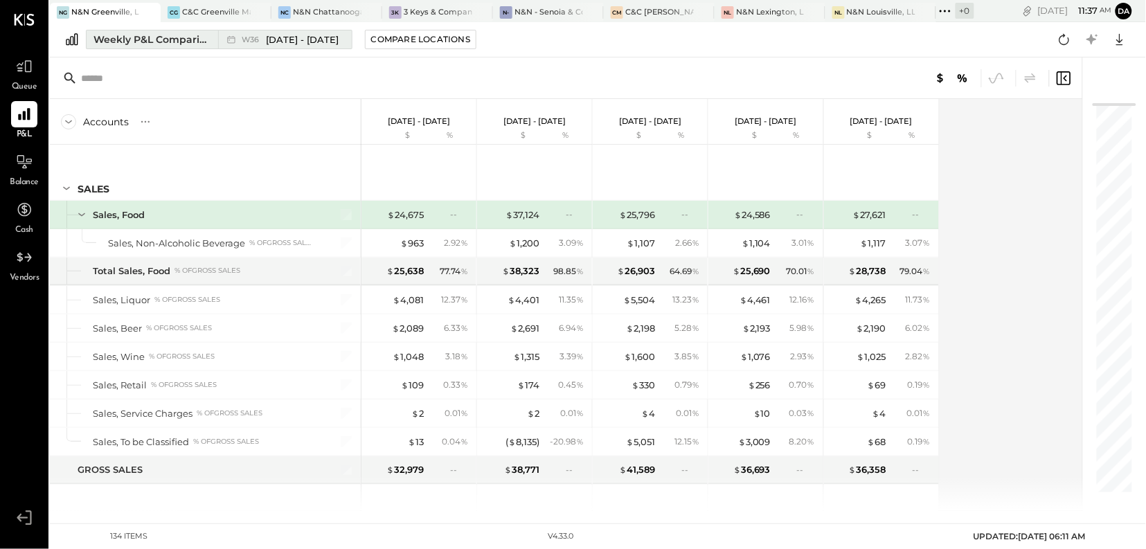
click at [154, 44] on div "Weekly P&L Comparison" at bounding box center [151, 40] width 116 height 14
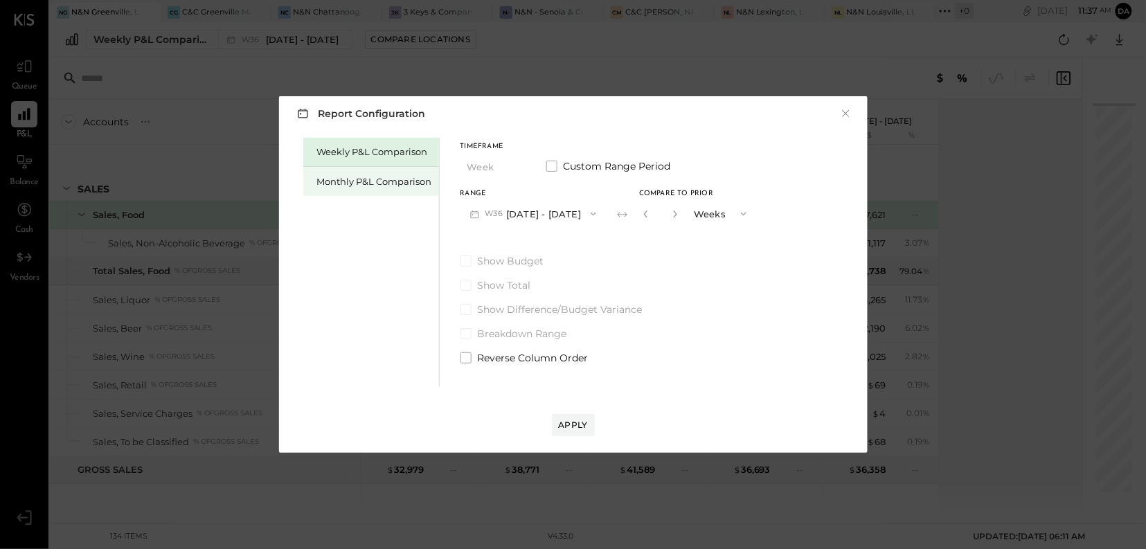
click at [334, 182] on div "Monthly P&L Comparison" at bounding box center [374, 181] width 115 height 13
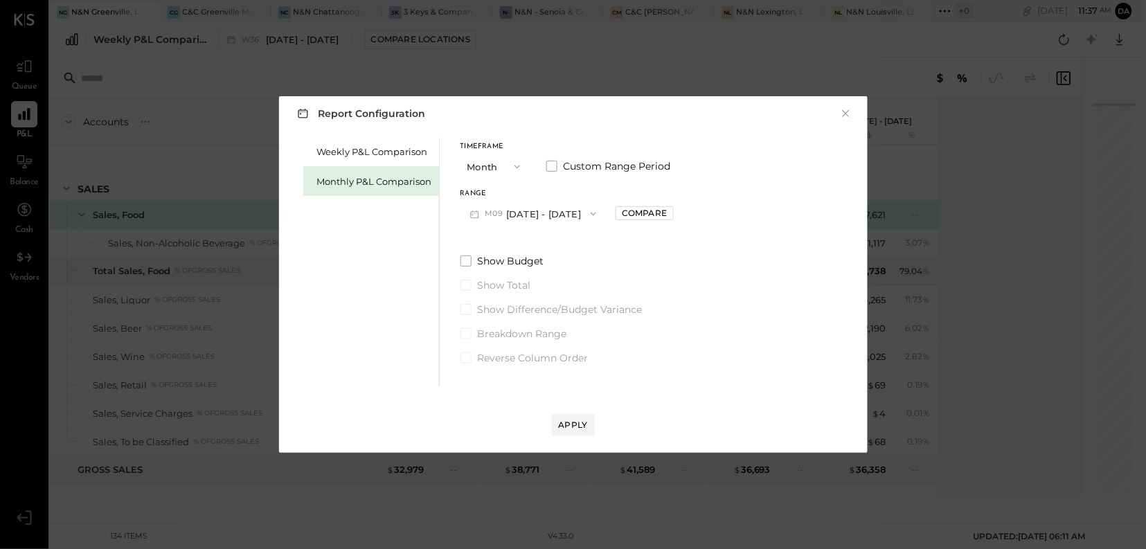
click at [590, 215] on icon "button" at bounding box center [593, 213] width 11 height 11
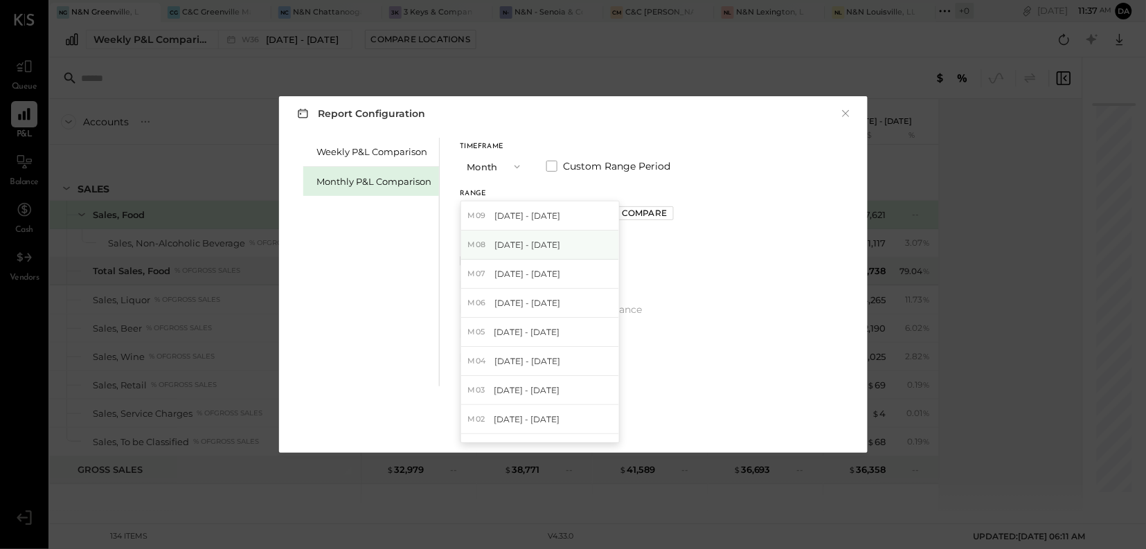
click at [554, 248] on span "[DATE] - [DATE]" at bounding box center [527, 245] width 66 height 12
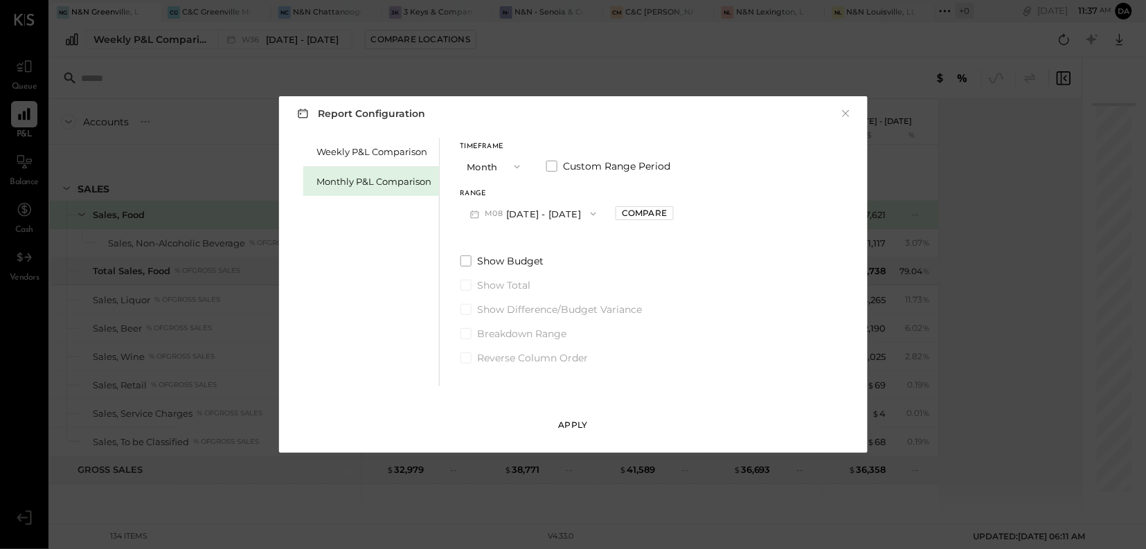
click at [578, 427] on div "Apply" at bounding box center [573, 425] width 29 height 12
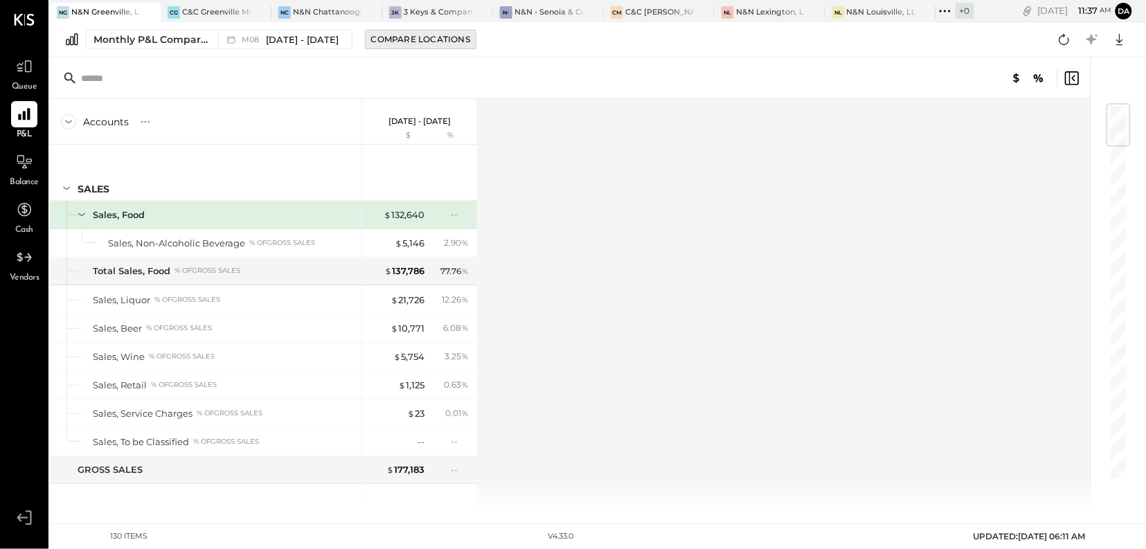
click at [431, 43] on div "Compare Locations" at bounding box center [420, 39] width 99 height 12
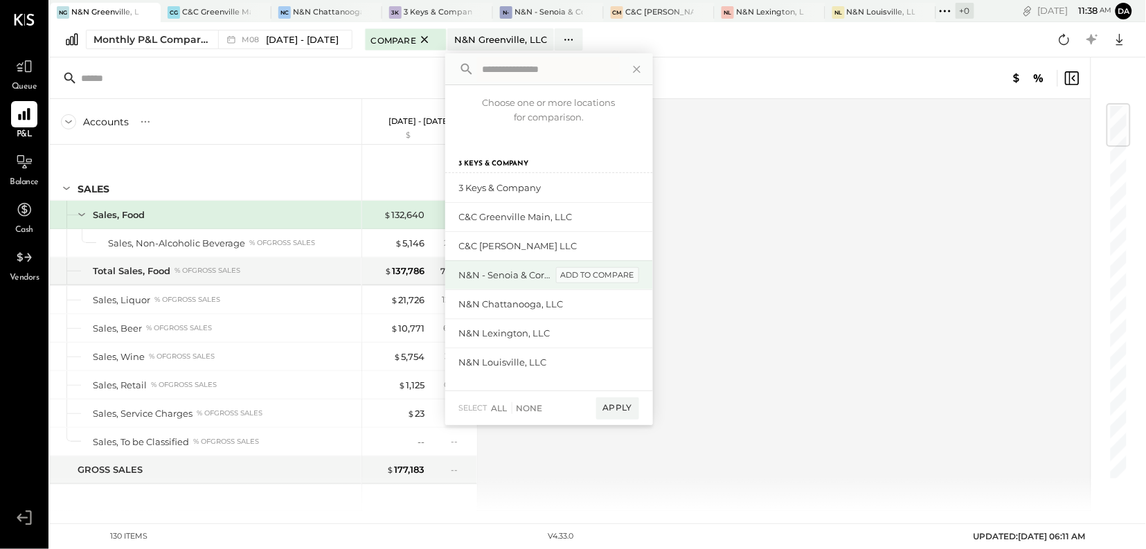
click at [587, 278] on div "add to compare" at bounding box center [597, 275] width 83 height 17
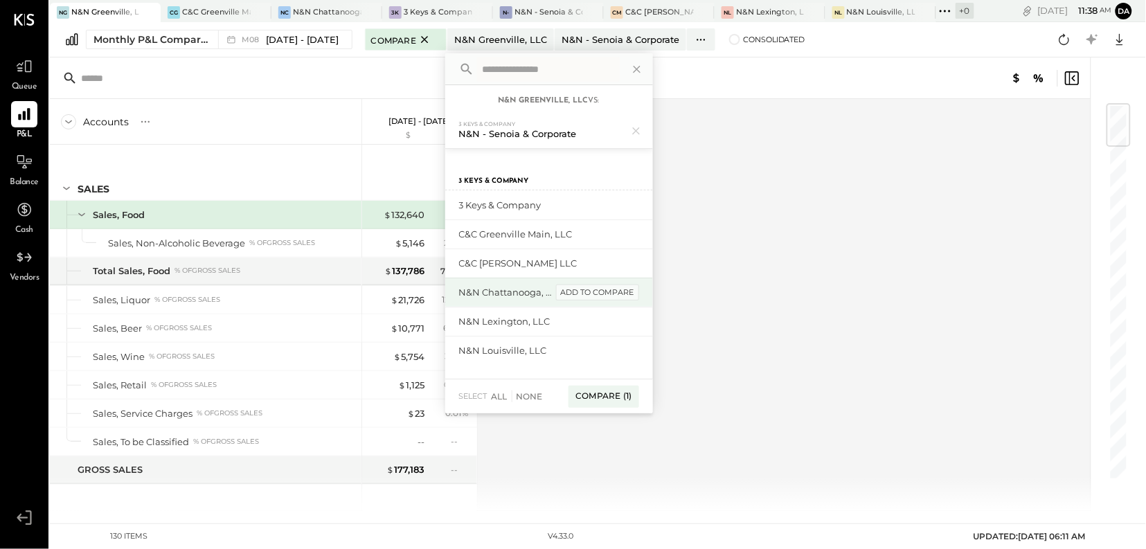
click at [591, 292] on div "add to compare" at bounding box center [597, 293] width 83 height 17
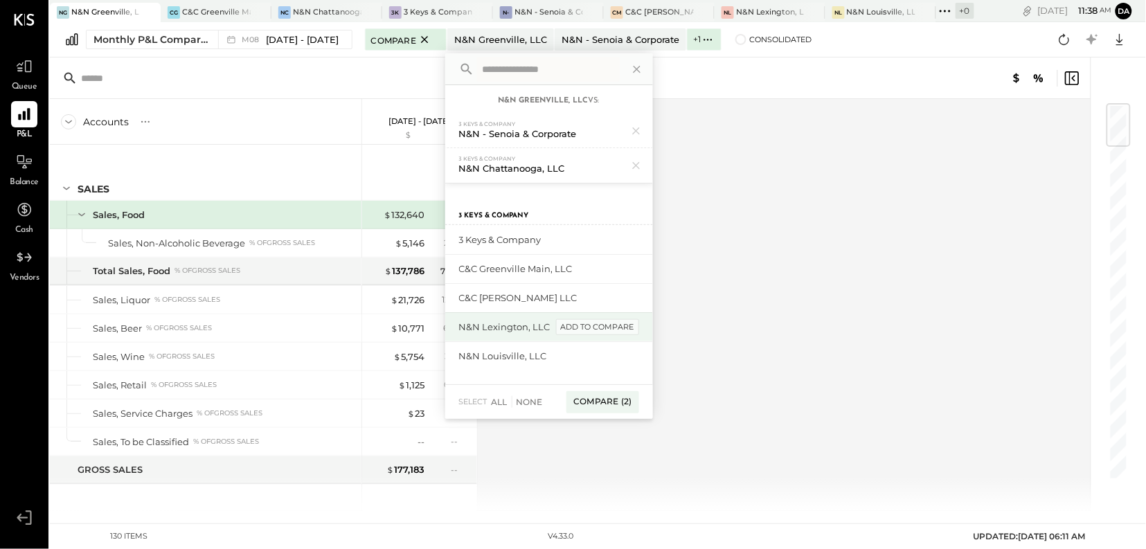
click at [595, 325] on div "add to compare" at bounding box center [597, 327] width 83 height 17
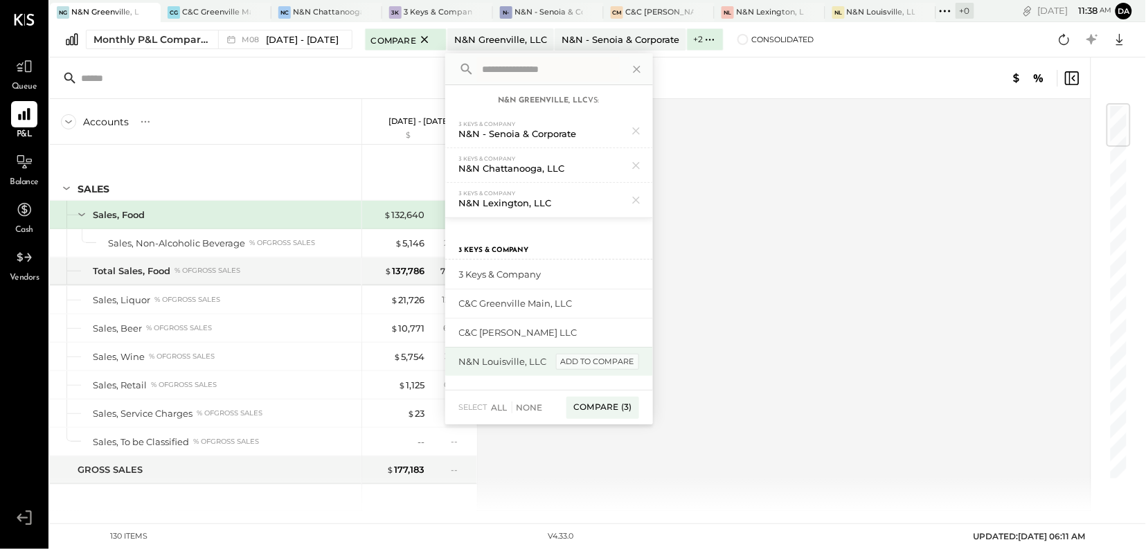
click at [600, 364] on div "add to compare" at bounding box center [597, 362] width 83 height 17
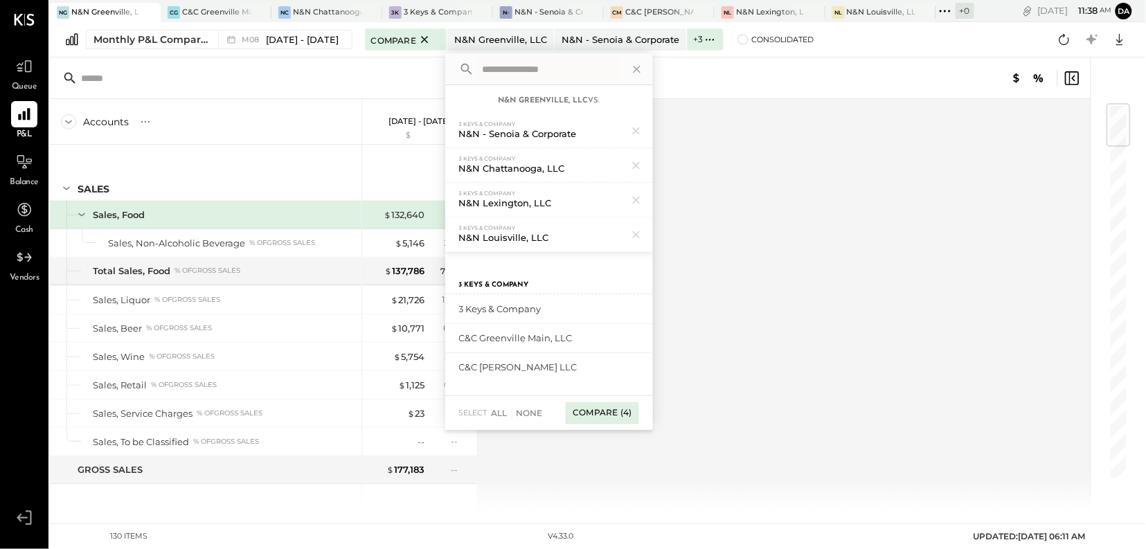
click at [600, 414] on div "Compare (4)" at bounding box center [602, 413] width 73 height 22
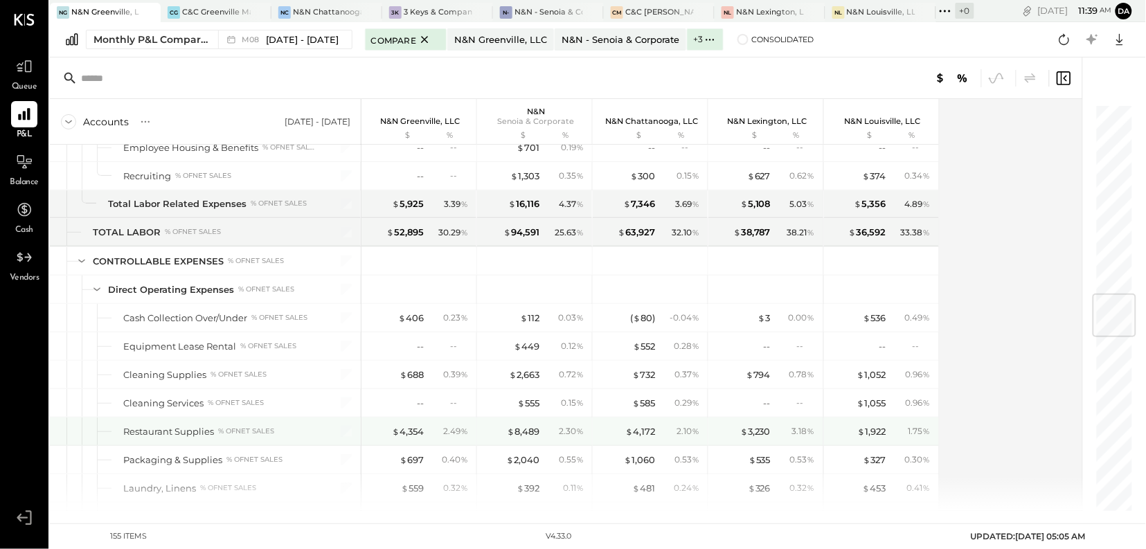
scroll to position [1605, 0]
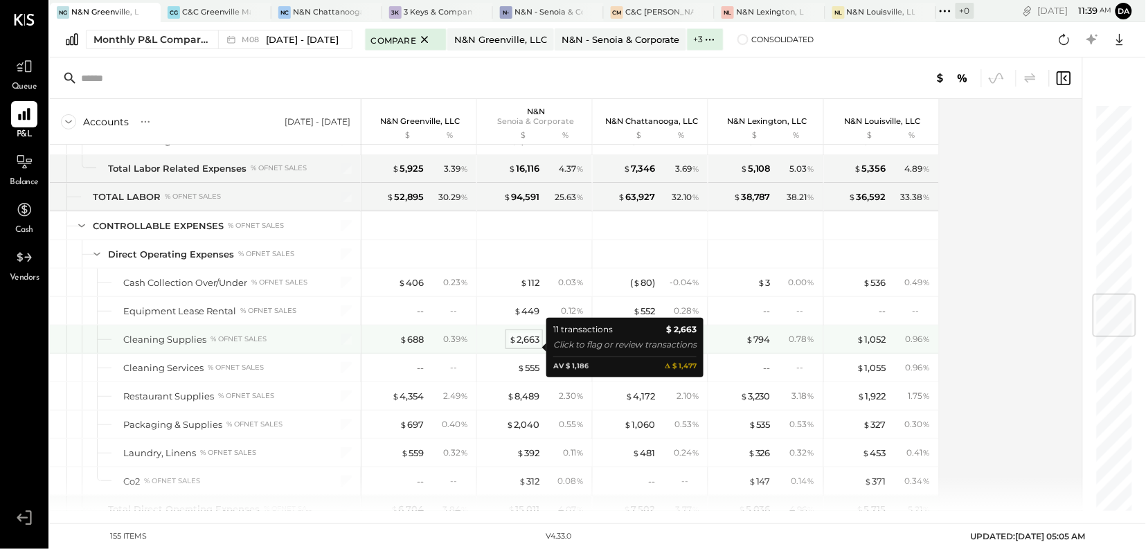
click at [529, 346] on div "$ 2,663" at bounding box center [524, 339] width 30 height 13
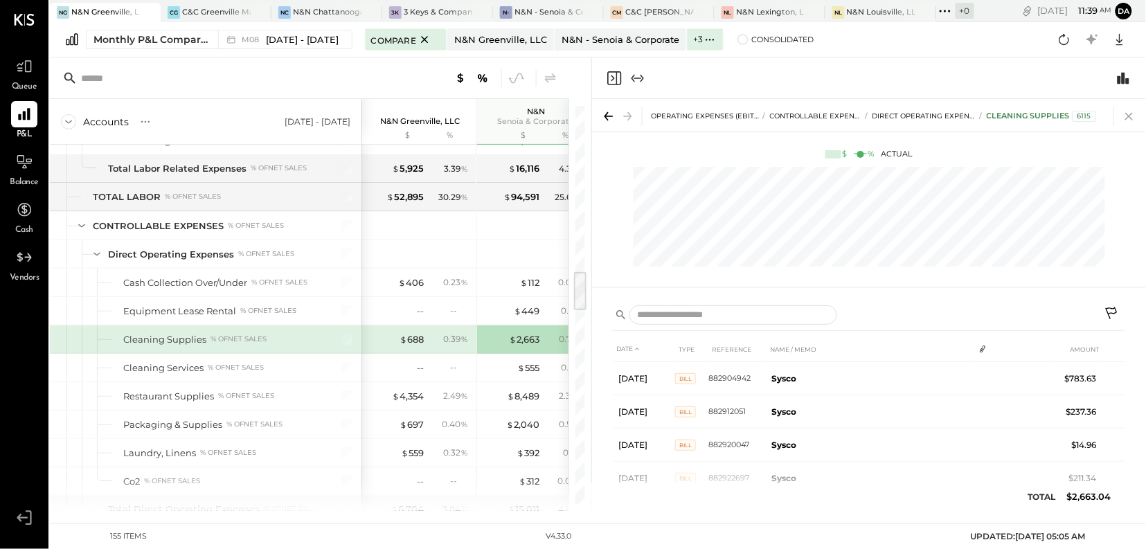
click at [1126, 116] on icon at bounding box center [1129, 116] width 19 height 19
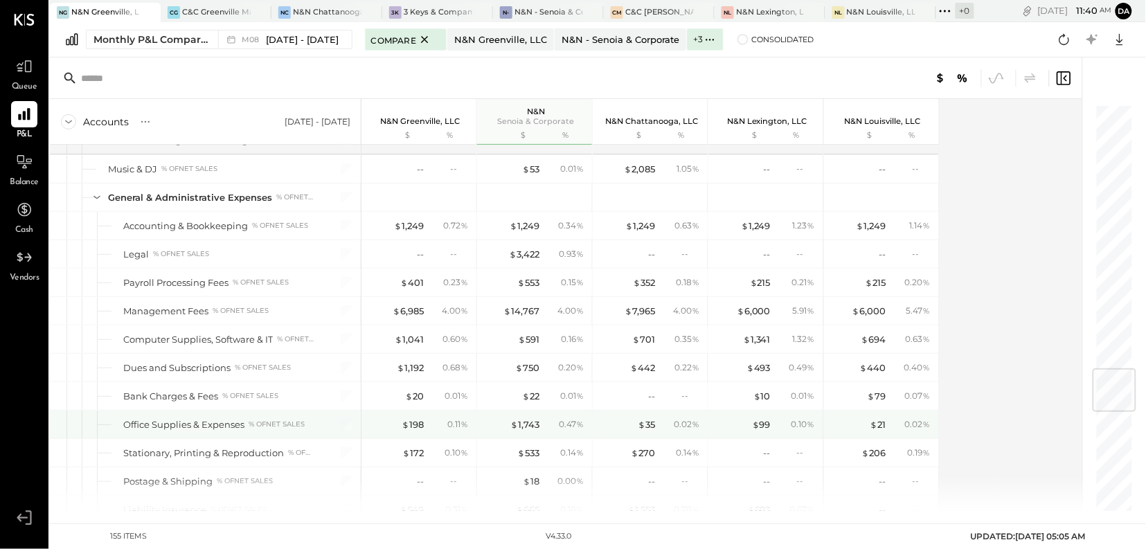
scroll to position [2252, 0]
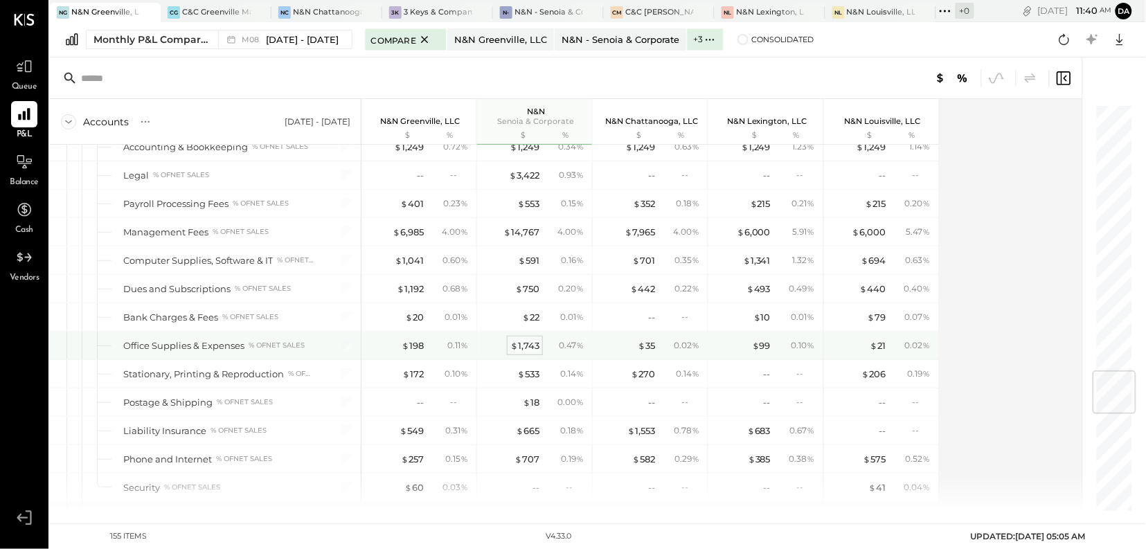
click at [516, 351] on span "$" at bounding box center [514, 345] width 8 height 11
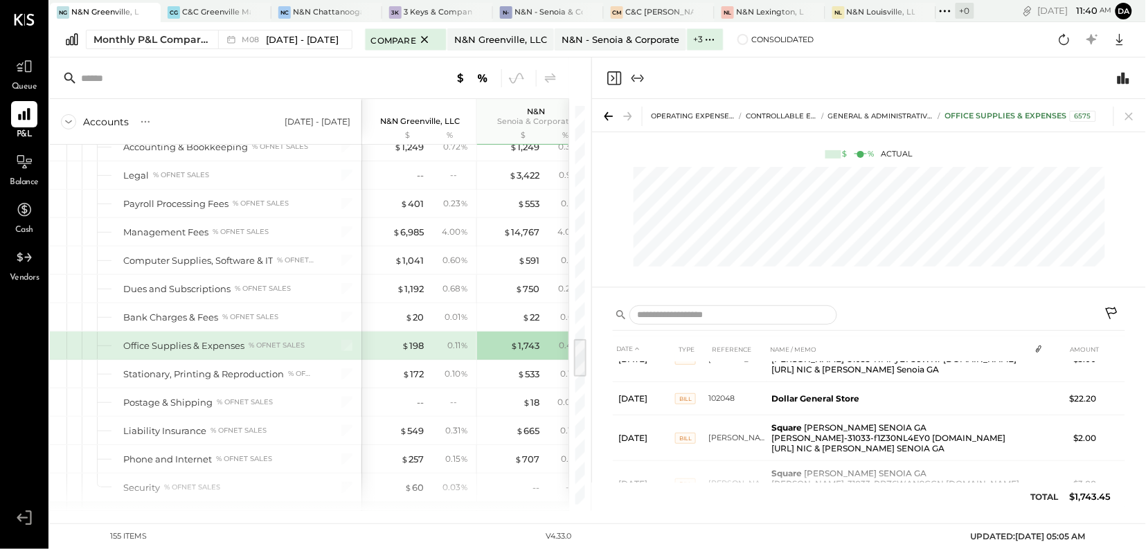
scroll to position [429, 0]
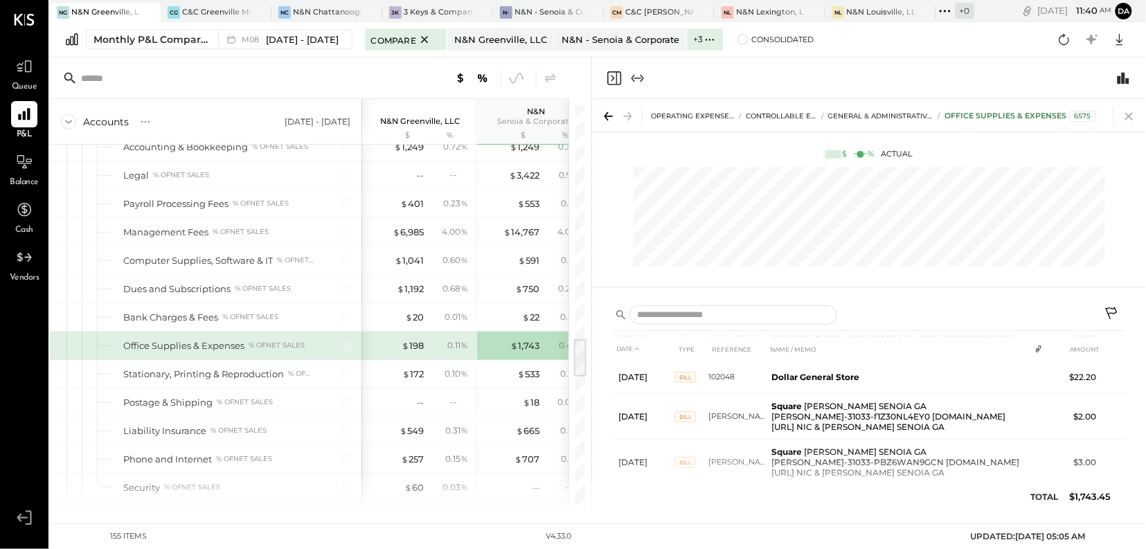
click at [1131, 115] on icon at bounding box center [1129, 116] width 19 height 19
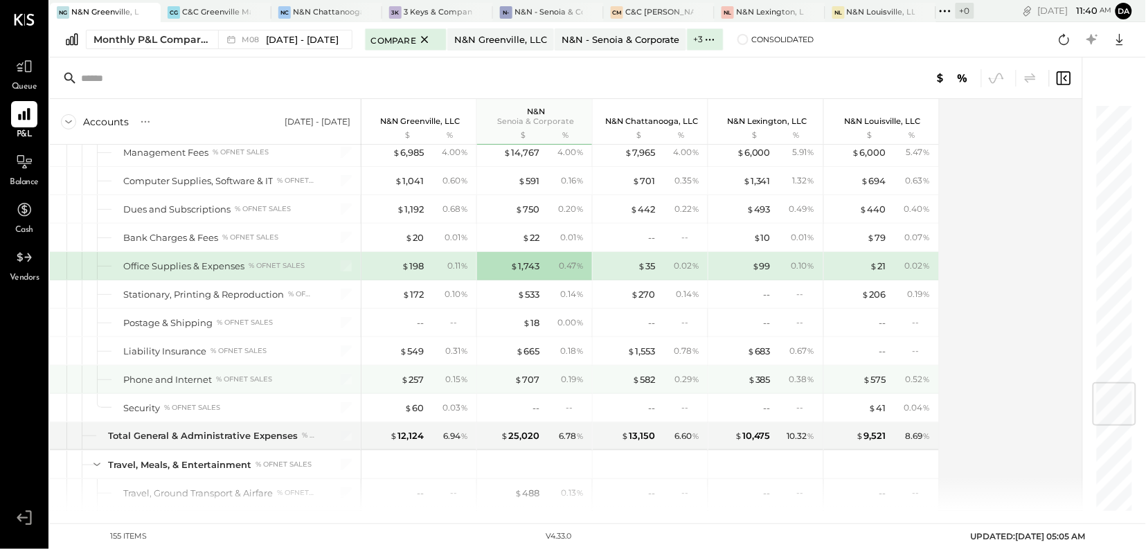
scroll to position [2353, 0]
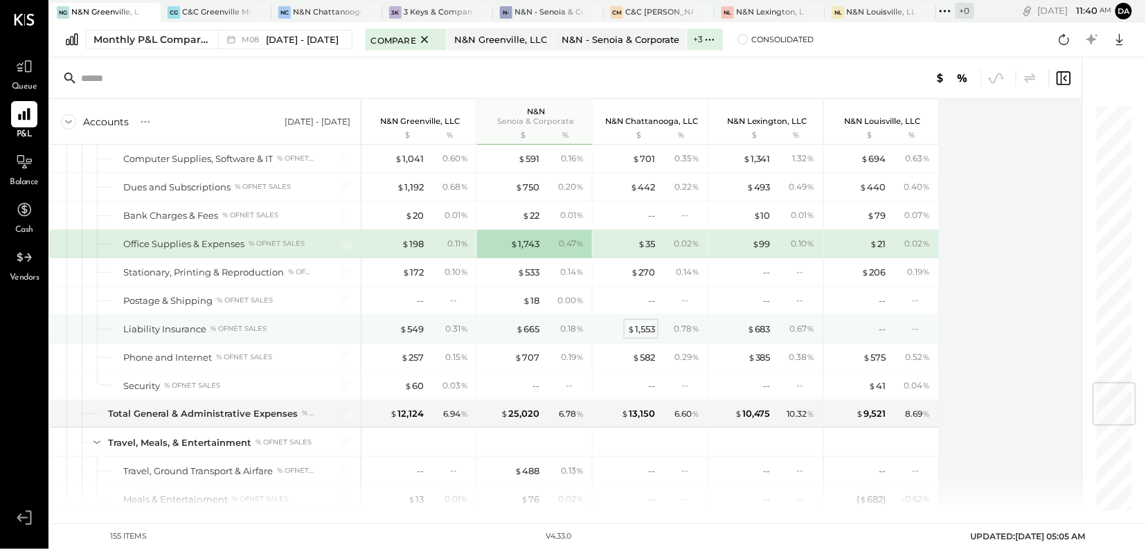
click at [639, 336] on div "$ 1,553" at bounding box center [641, 329] width 28 height 13
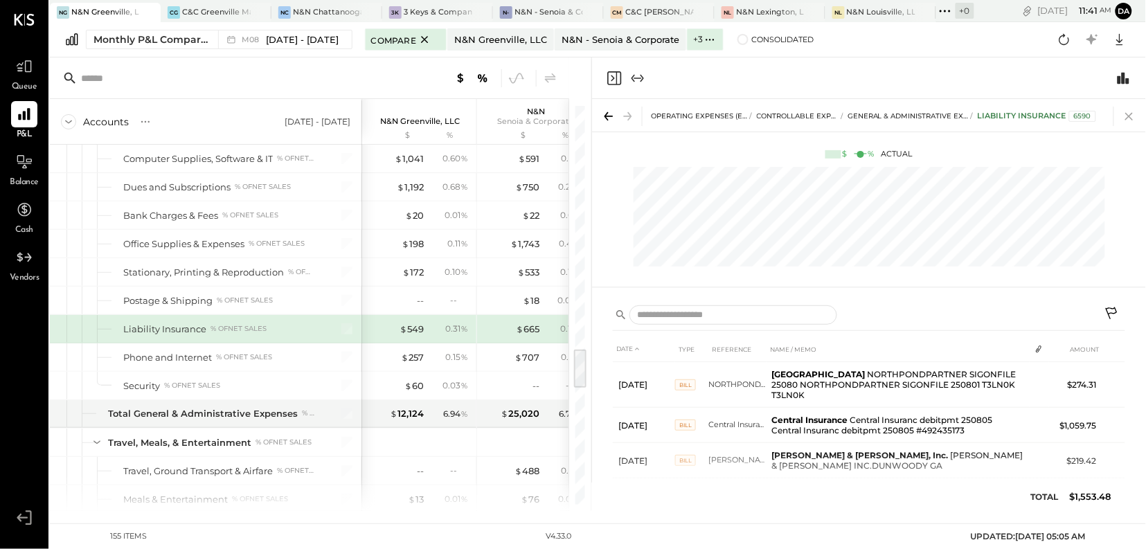
click at [1130, 116] on icon at bounding box center [1129, 117] width 8 height 8
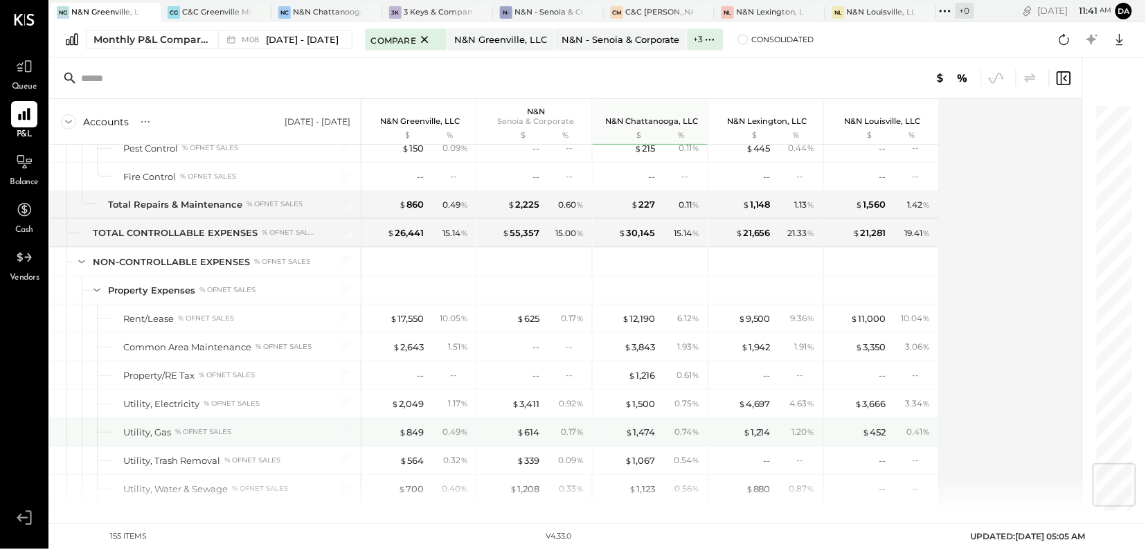
scroll to position [3035, 0]
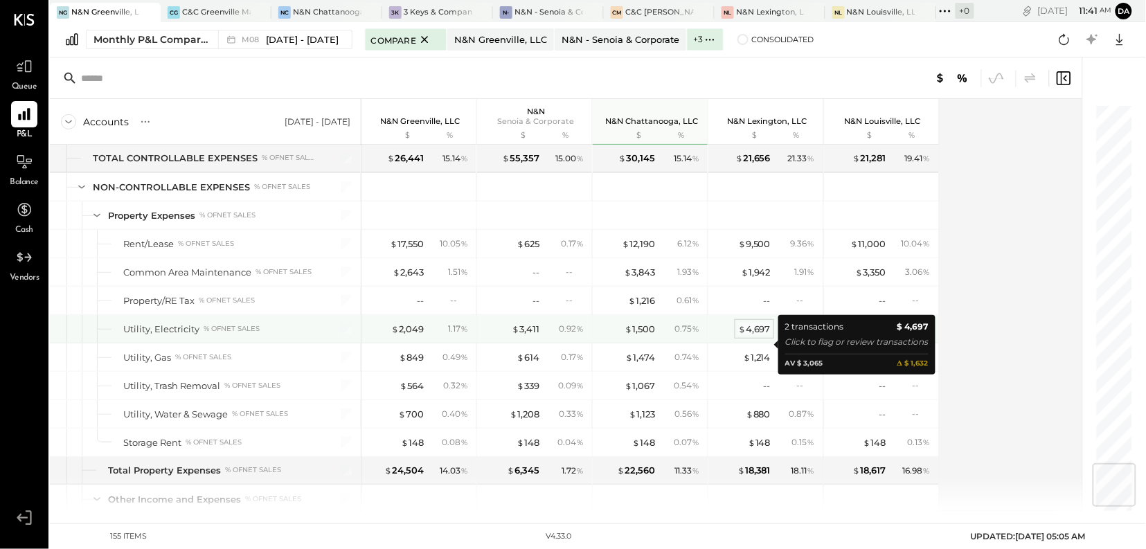
click at [758, 336] on div "$ 4,697" at bounding box center [754, 329] width 33 height 13
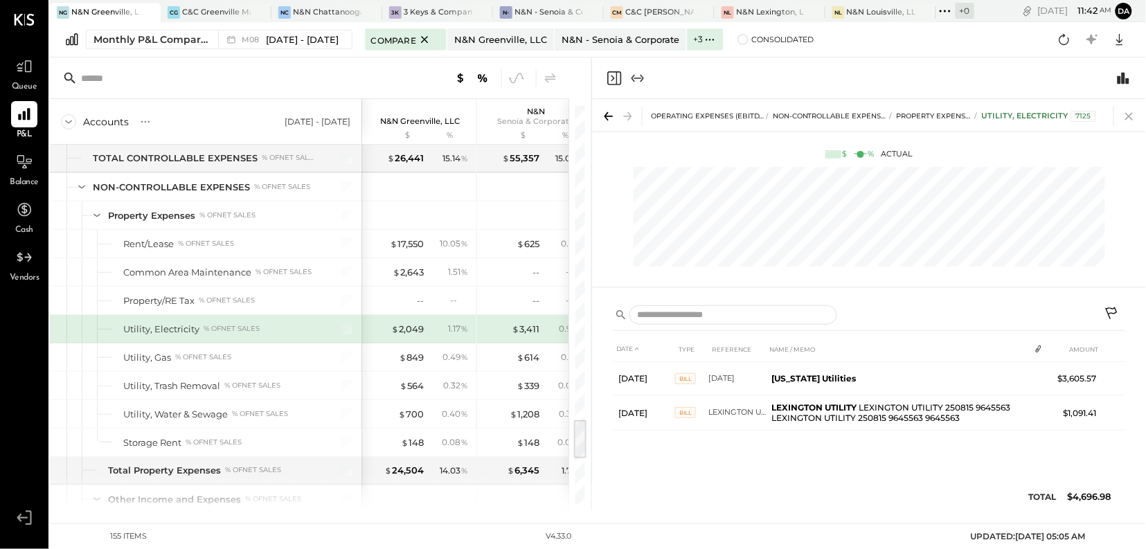
click at [1131, 117] on icon at bounding box center [1129, 117] width 8 height 8
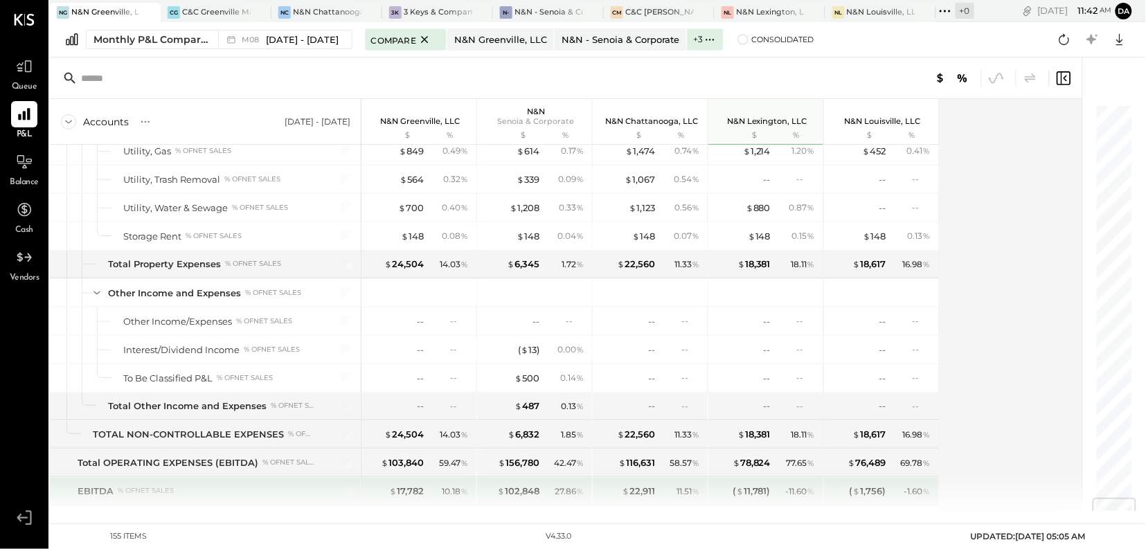
scroll to position [3325, 0]
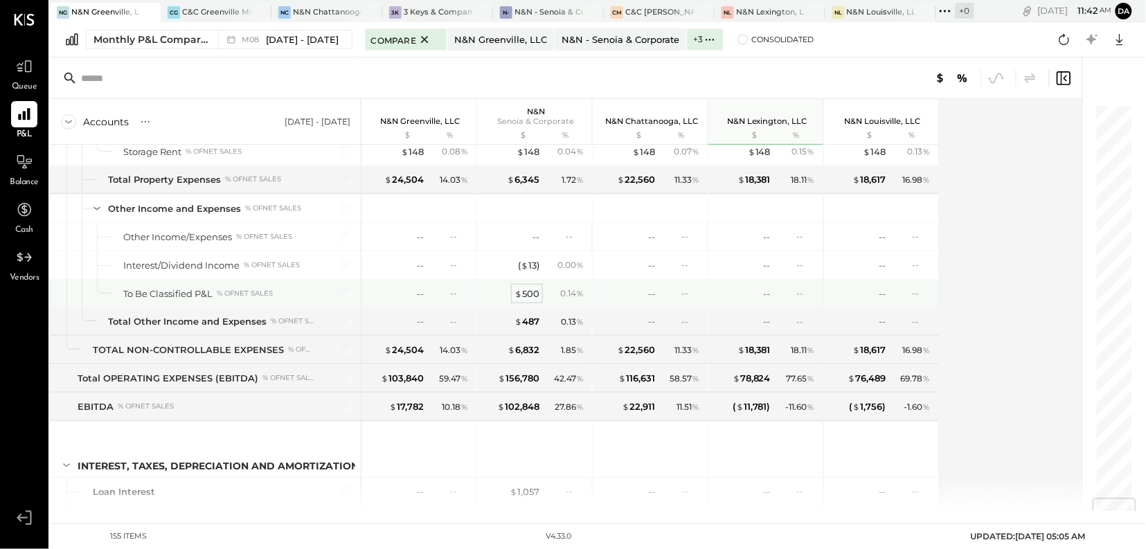
click at [523, 300] on div "$ 500" at bounding box center [526, 293] width 25 height 13
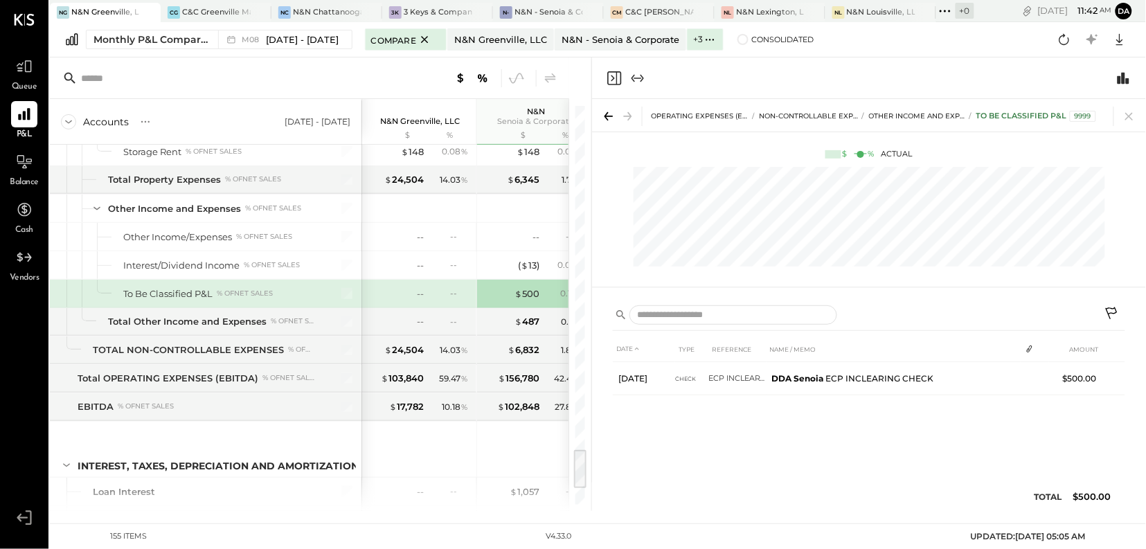
click at [1111, 309] on icon at bounding box center [1112, 315] width 17 height 17
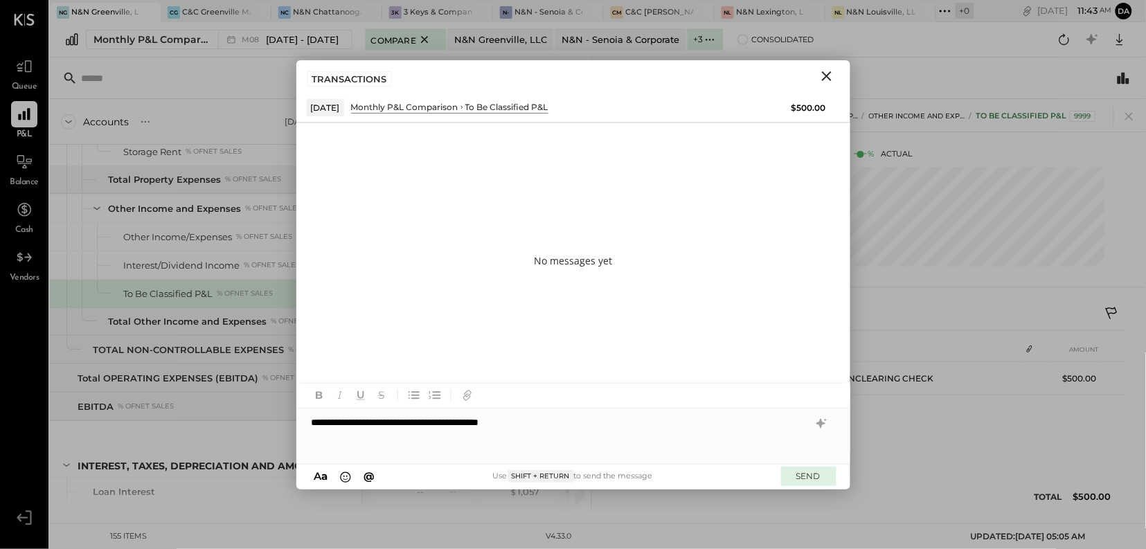
click at [798, 480] on button "SEND" at bounding box center [808, 476] width 55 height 19
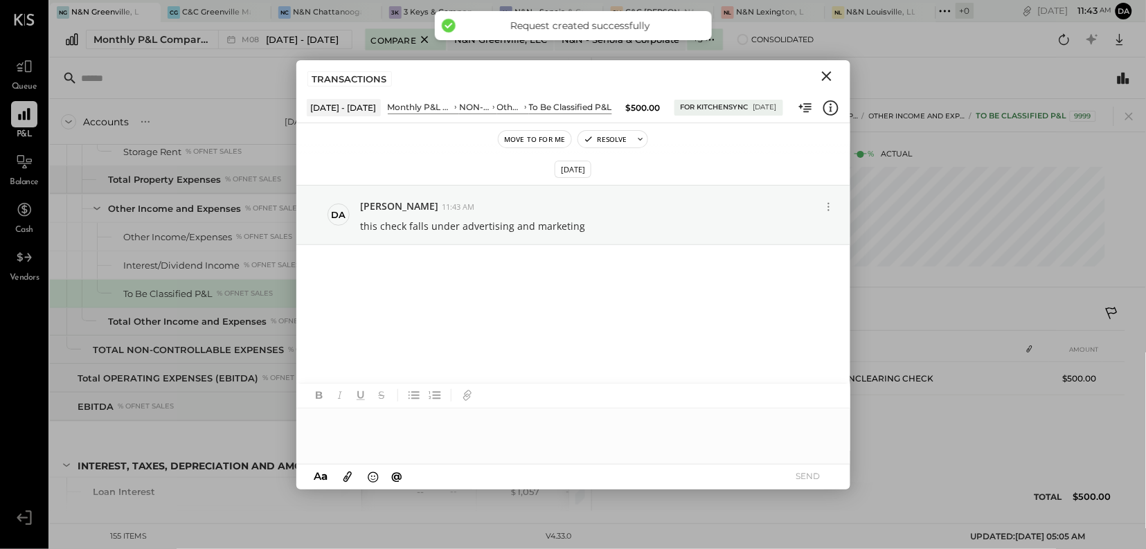
click at [828, 78] on icon "Close" at bounding box center [827, 76] width 10 height 10
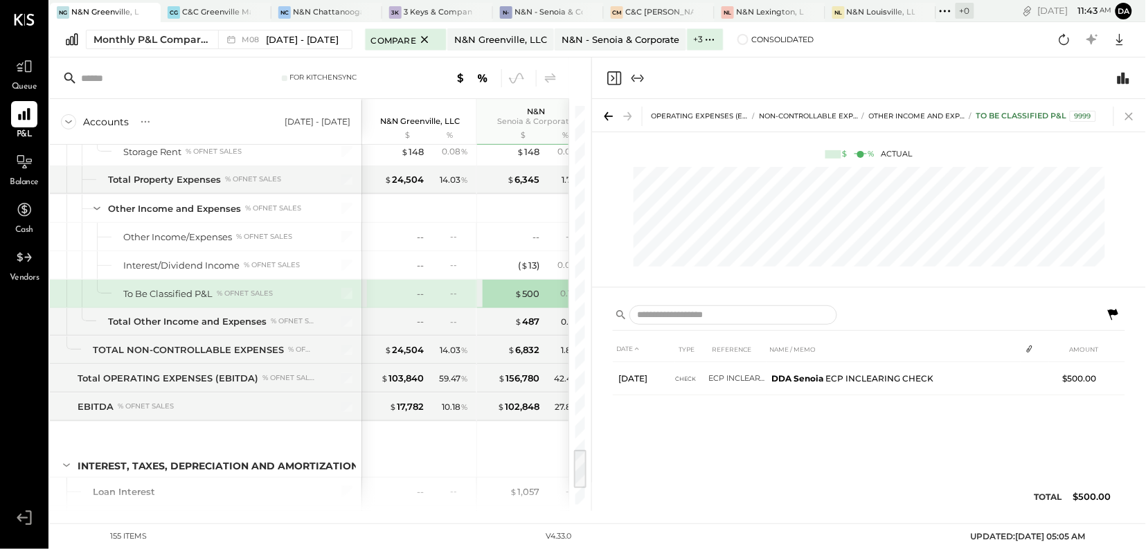
click at [1126, 116] on icon at bounding box center [1129, 116] width 19 height 19
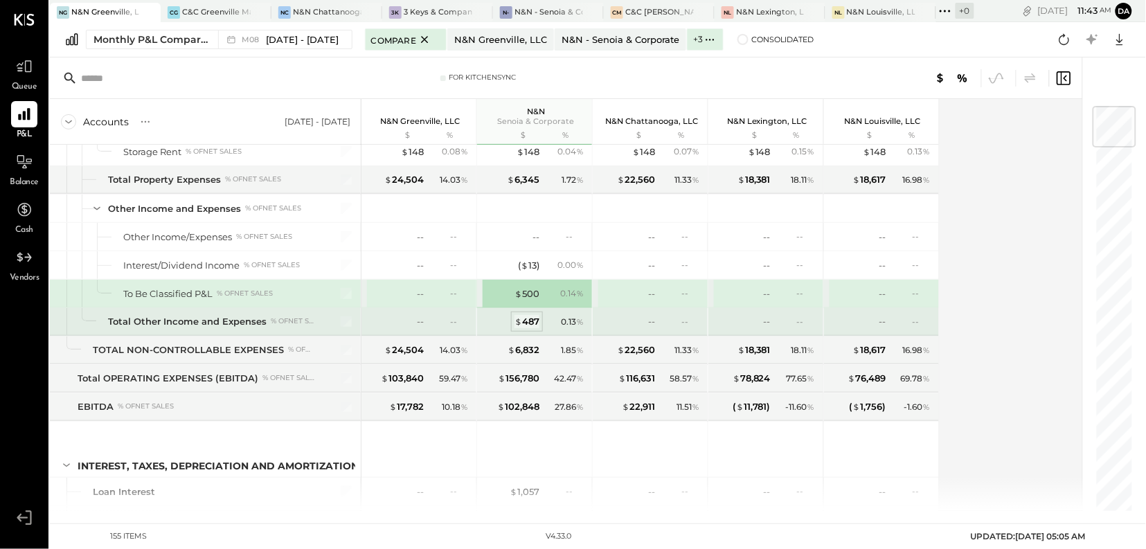
click at [529, 328] on div "$ 487" at bounding box center [526, 321] width 25 height 13
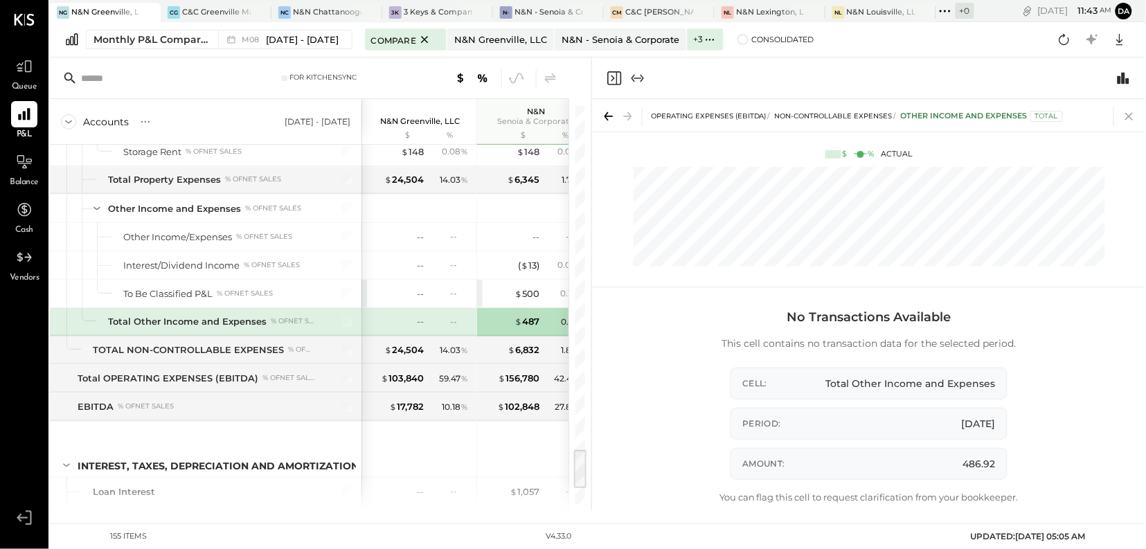
click at [1131, 114] on icon at bounding box center [1129, 116] width 19 height 19
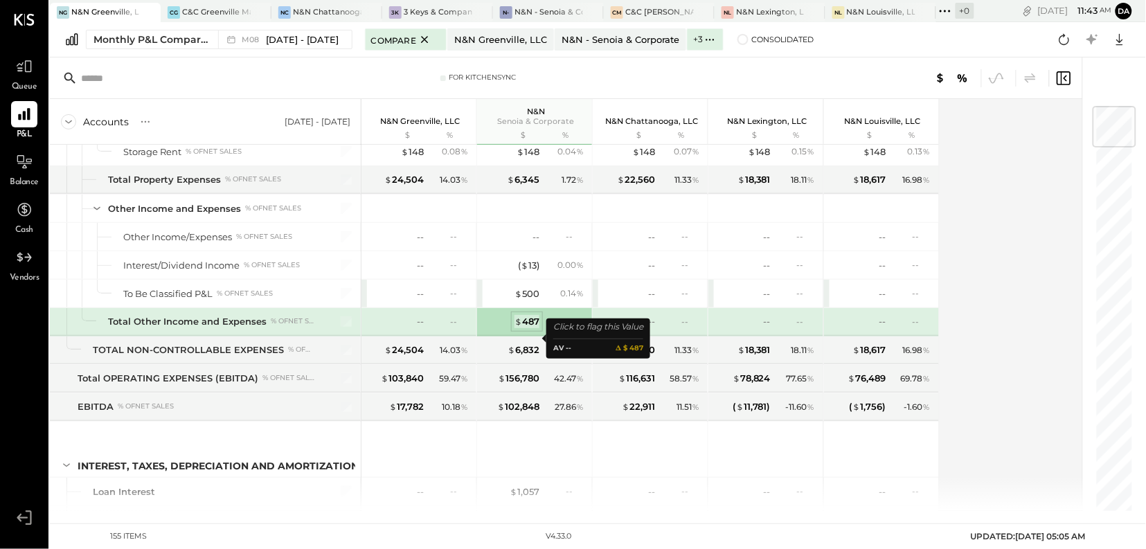
click at [529, 328] on div "$ 487" at bounding box center [526, 321] width 25 height 13
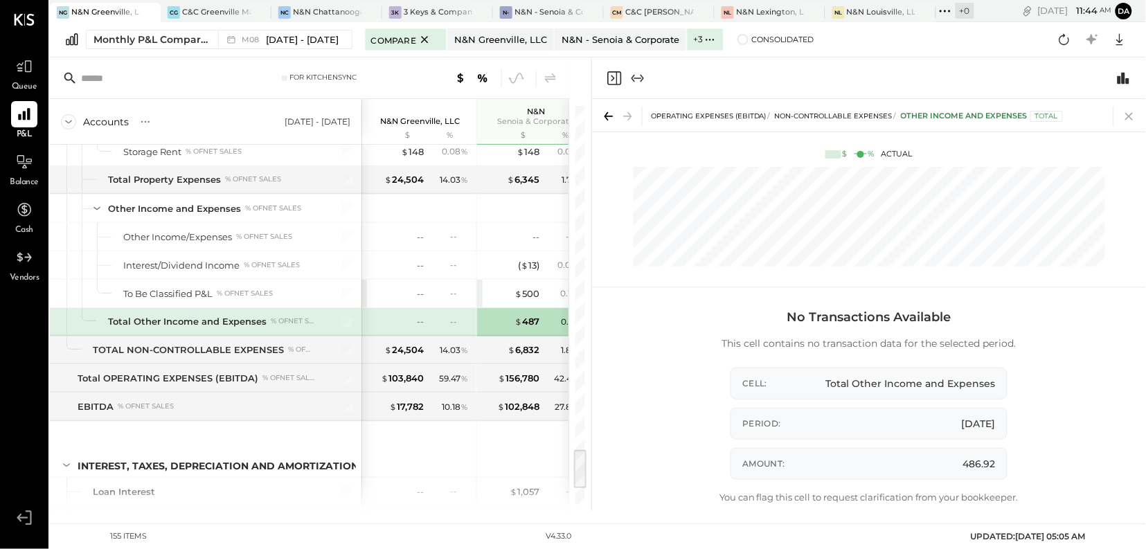
click at [1129, 115] on icon at bounding box center [1129, 116] width 19 height 19
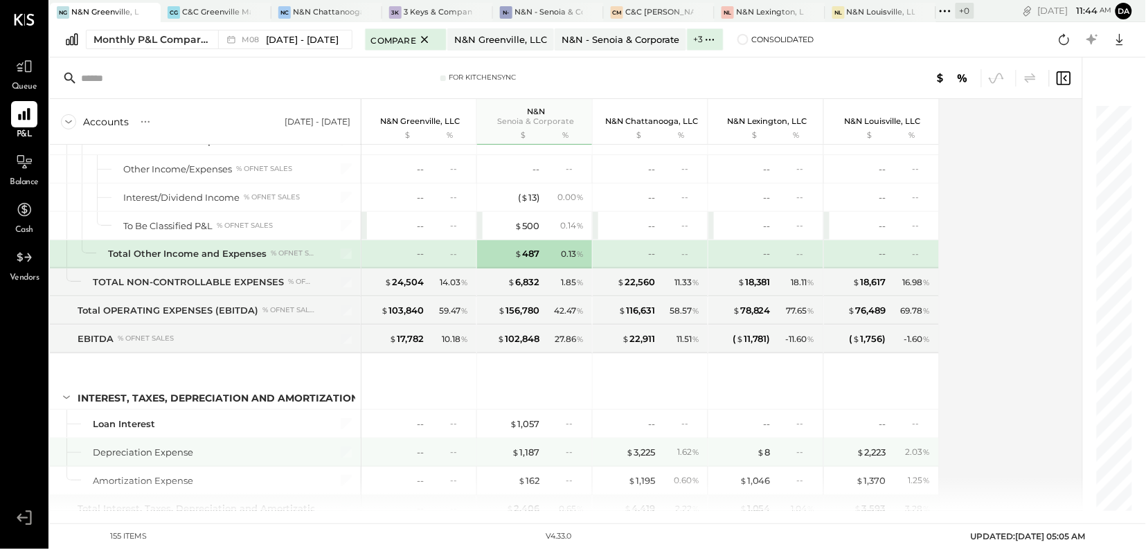
scroll to position [3486, 0]
